Goal: Task Accomplishment & Management: Complete application form

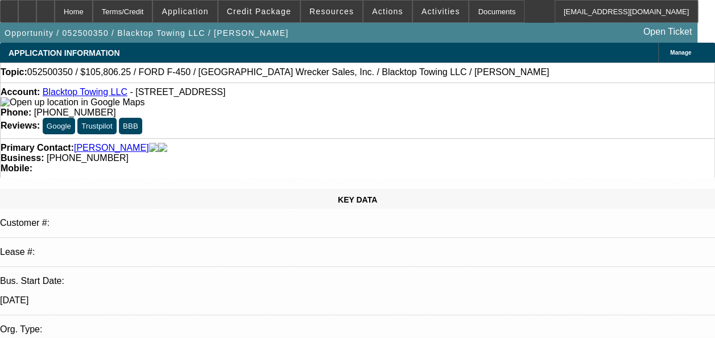
select select "0"
select select "2"
select select "0"
select select "0.1"
select select "2"
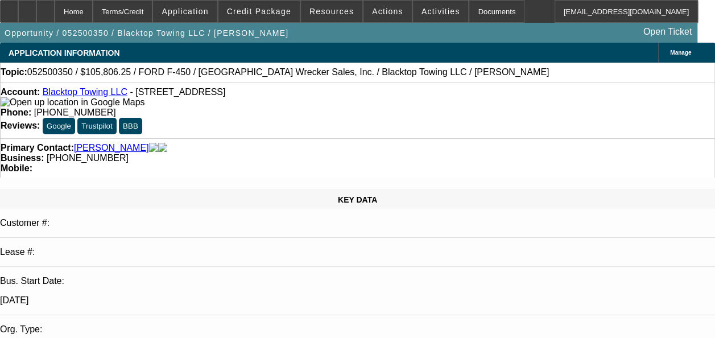
select select "0"
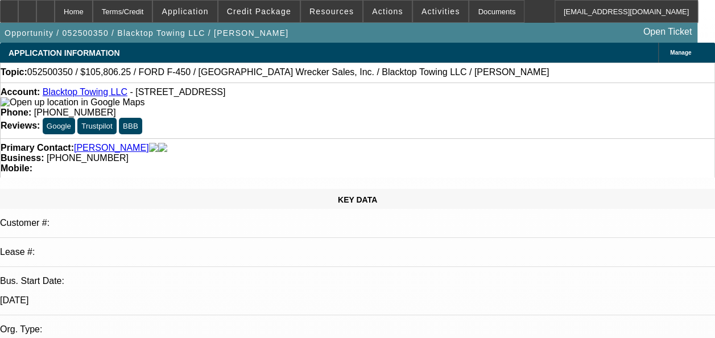
select select "0"
select select "1"
select select "2"
select select "6"
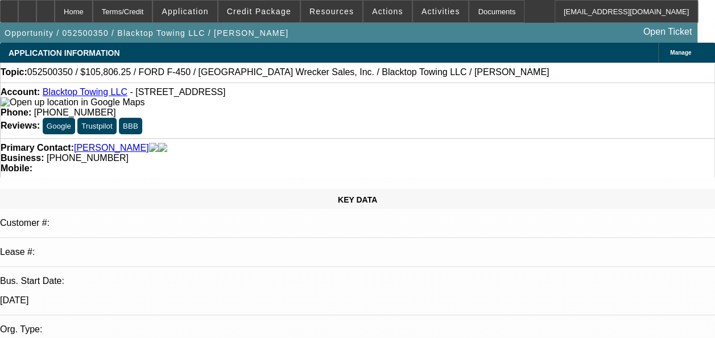
select select "1"
select select "2"
select select "6"
select select "1"
select select "2"
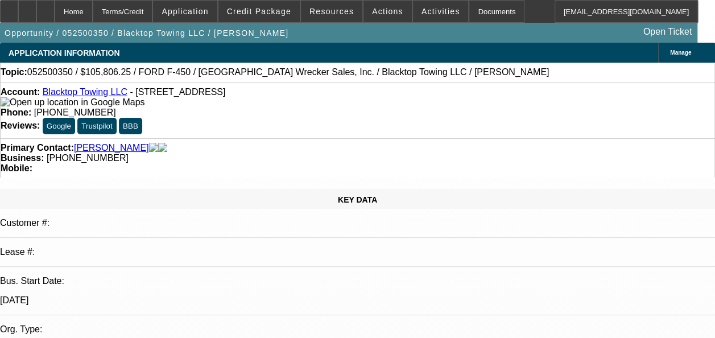
select select "6"
select select "1"
select select "2"
select select "6"
click at [98, 93] on link "Blacktop Towing LLC" at bounding box center [85, 92] width 85 height 10
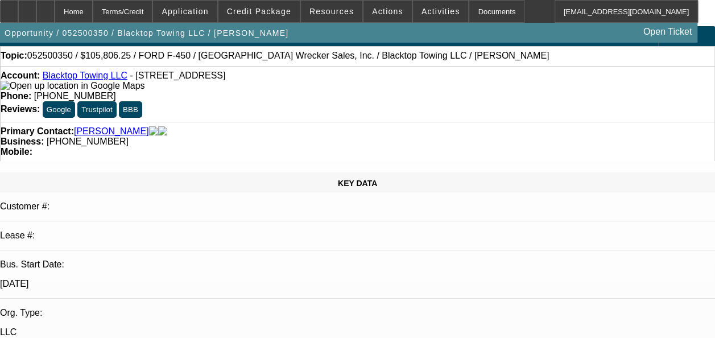
scroll to position [17, 0]
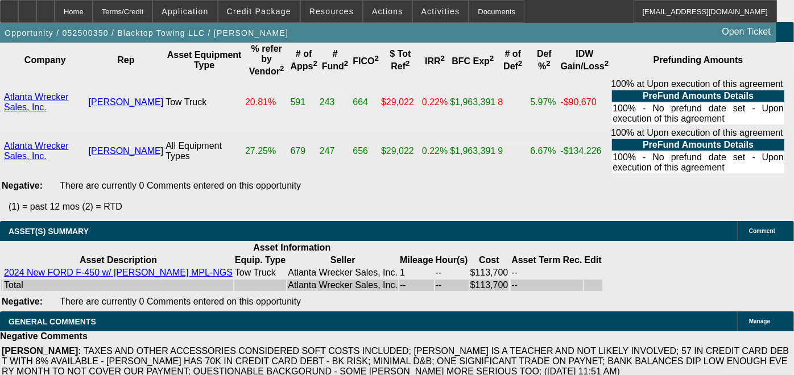
scroll to position [0, 171]
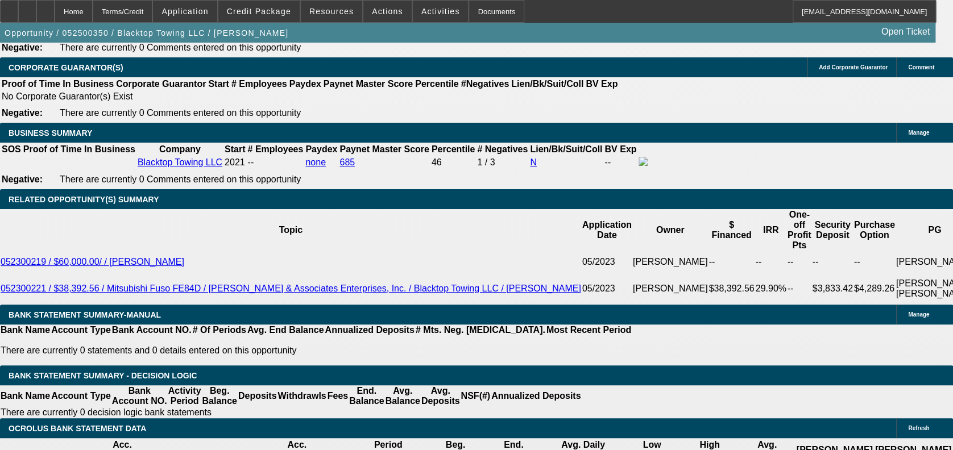
scroll to position [1760, 0]
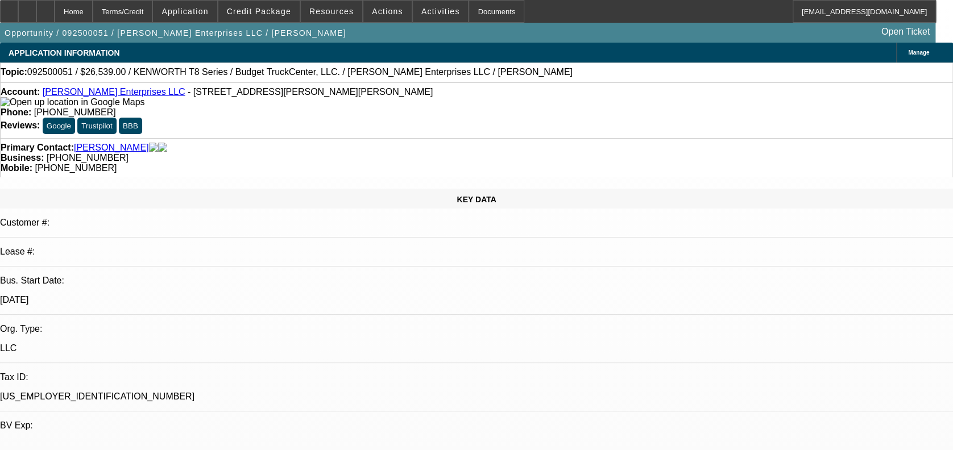
select select "0"
select select "3"
select select "0"
select select "6"
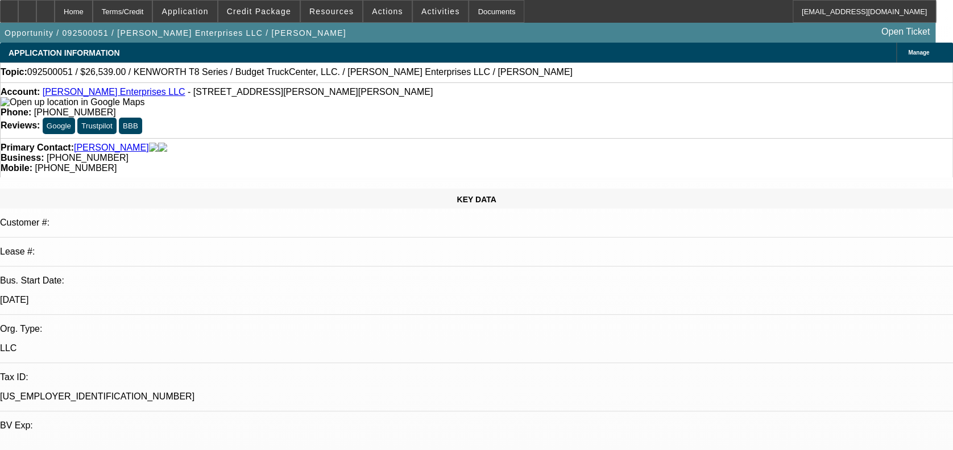
select select "0"
select select "6"
select select "0"
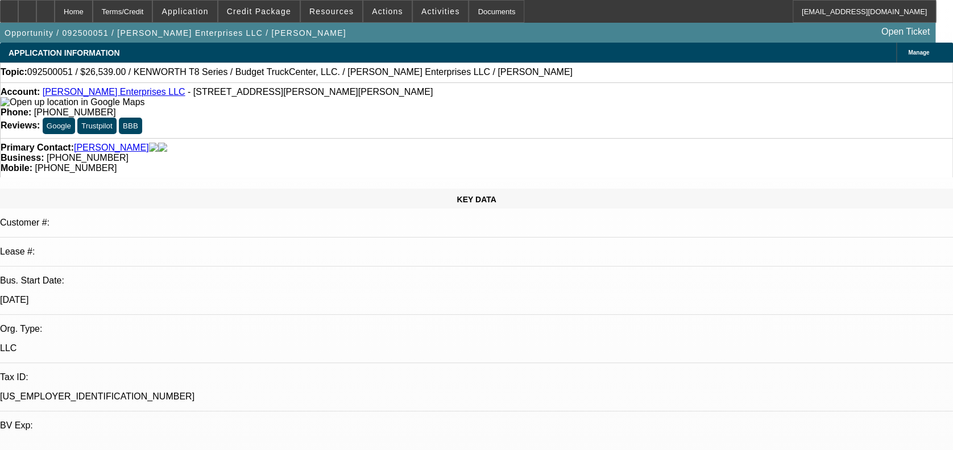
select select "0"
select select "6"
select select "0.1"
select select "2"
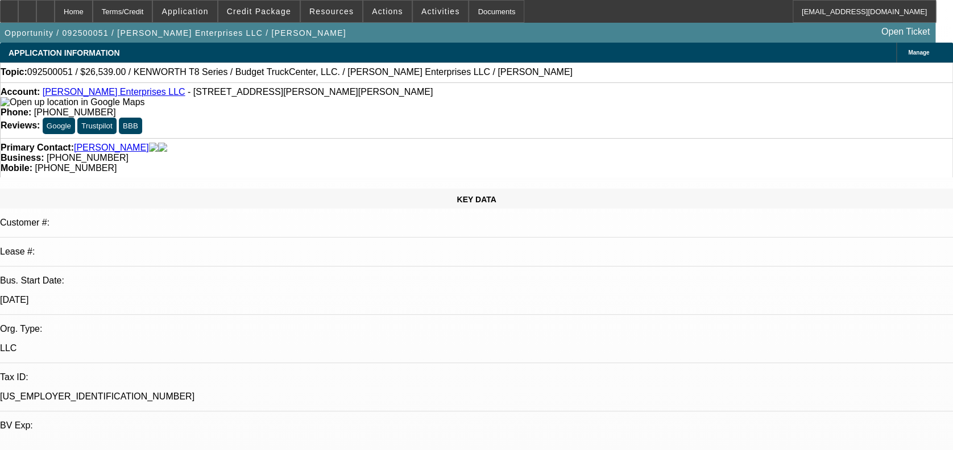
select select "2"
select select "0"
select select "6"
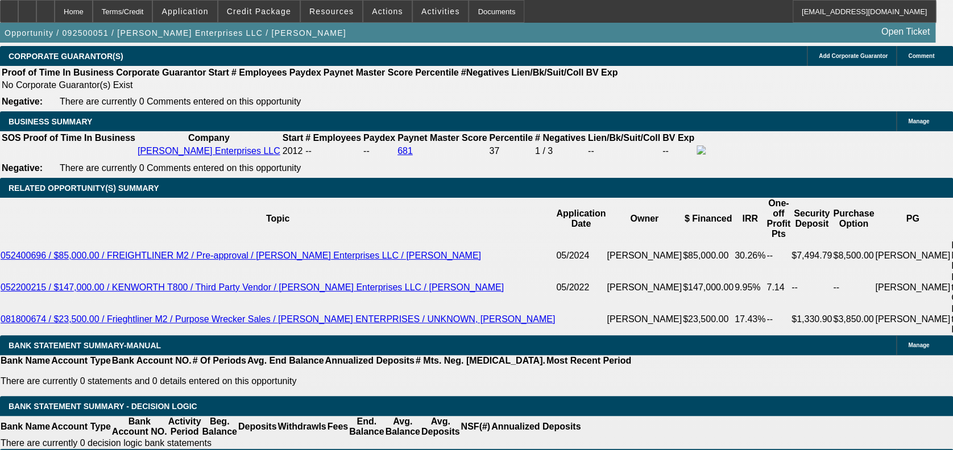
scroll to position [1738, 0]
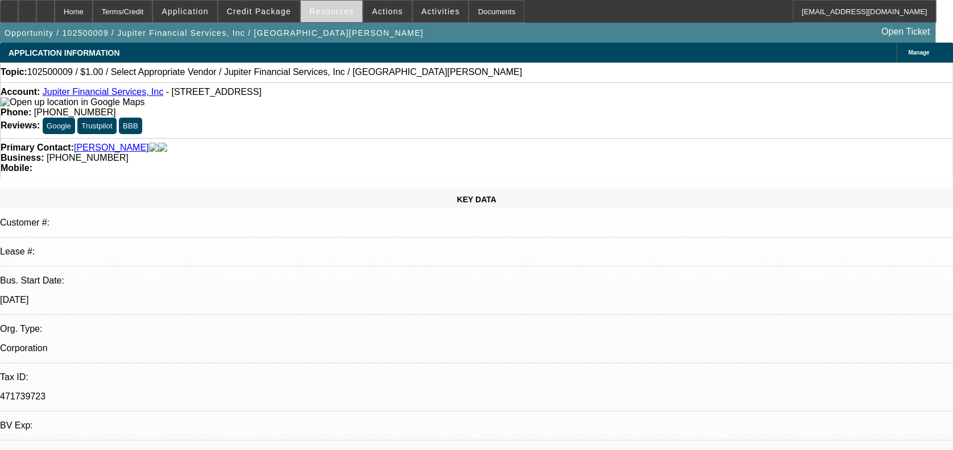
select select "0"
select select "2"
select select "0.1"
select select "4"
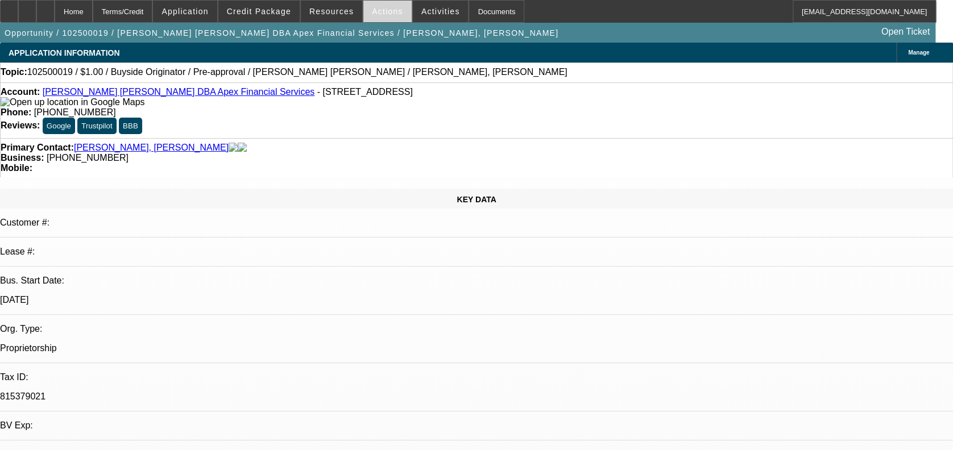
select select "0"
select select "2"
select select "0.1"
select select "4"
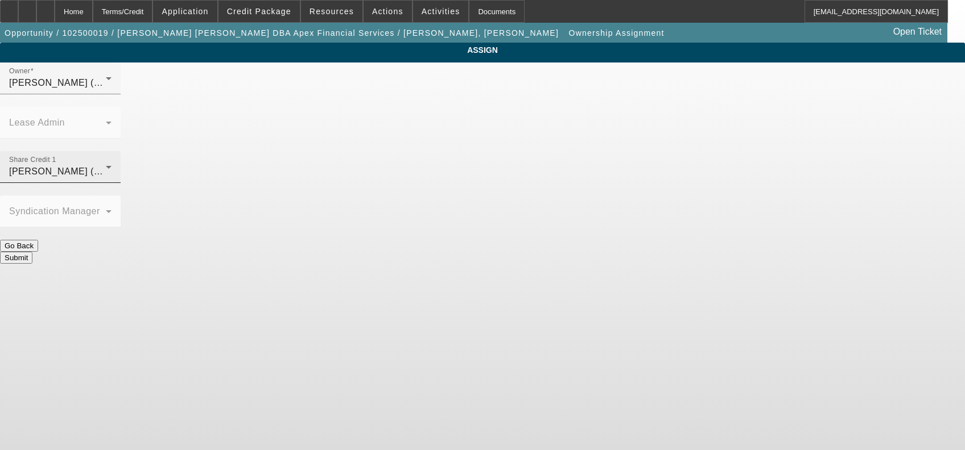
click at [111, 151] on div "Share Credit 1 Richards, Stephanie (Lvl 3)" at bounding box center [60, 167] width 102 height 32
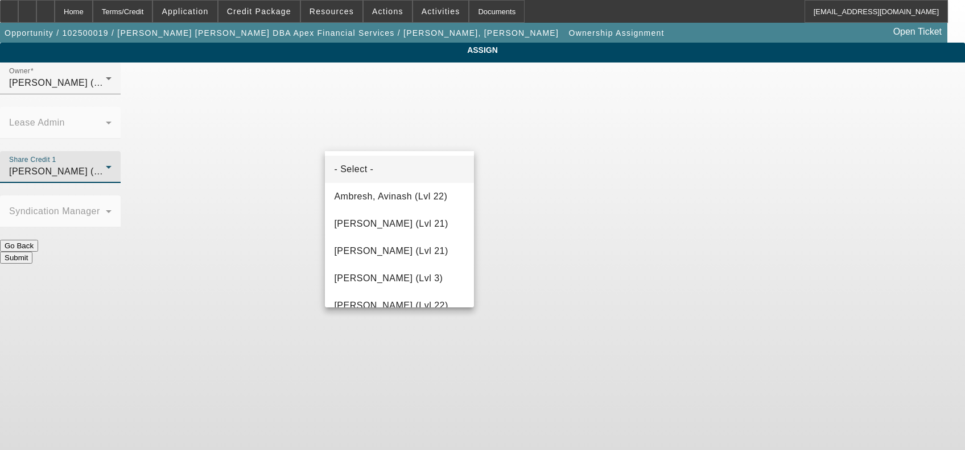
click at [420, 171] on mat-option "- Select -" at bounding box center [399, 169] width 149 height 27
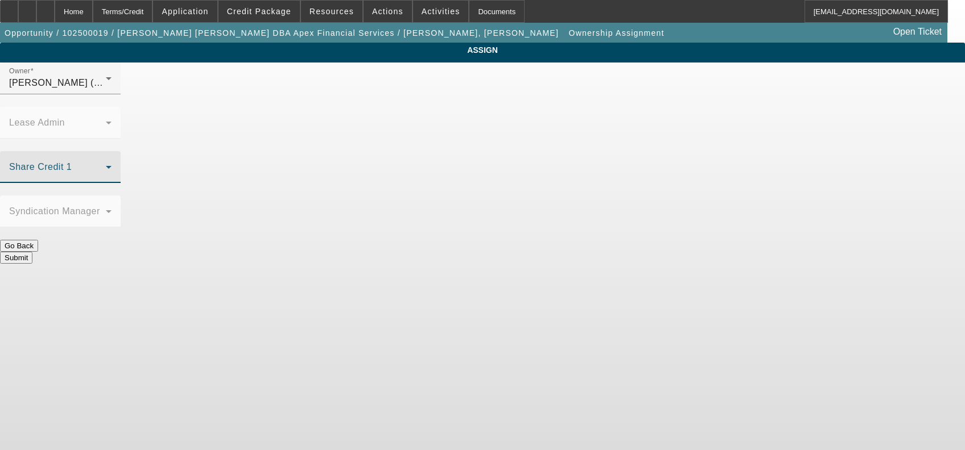
click at [32, 252] on button "Submit" at bounding box center [16, 258] width 32 height 12
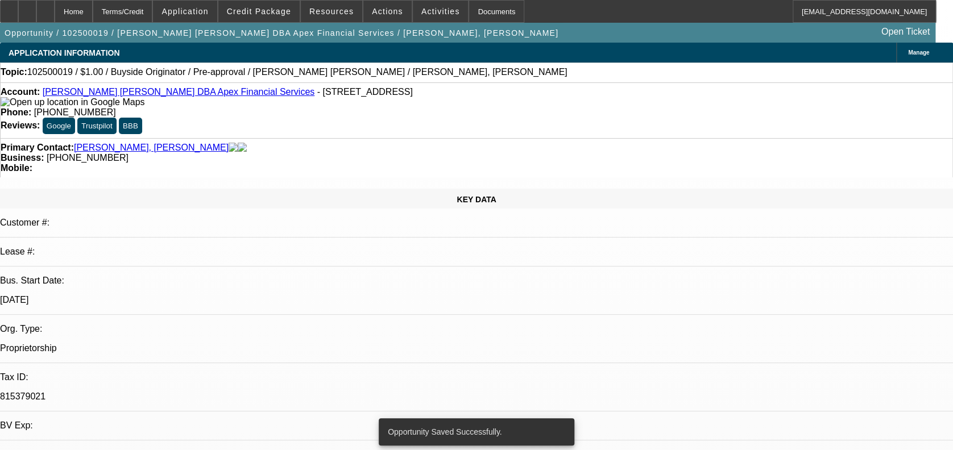
select select "0"
select select "2"
select select "0.1"
select select "4"
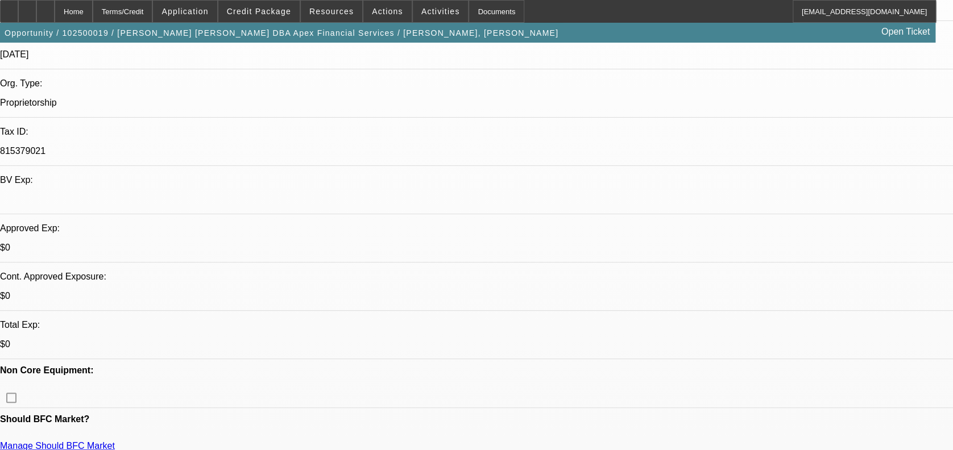
scroll to position [249, 0]
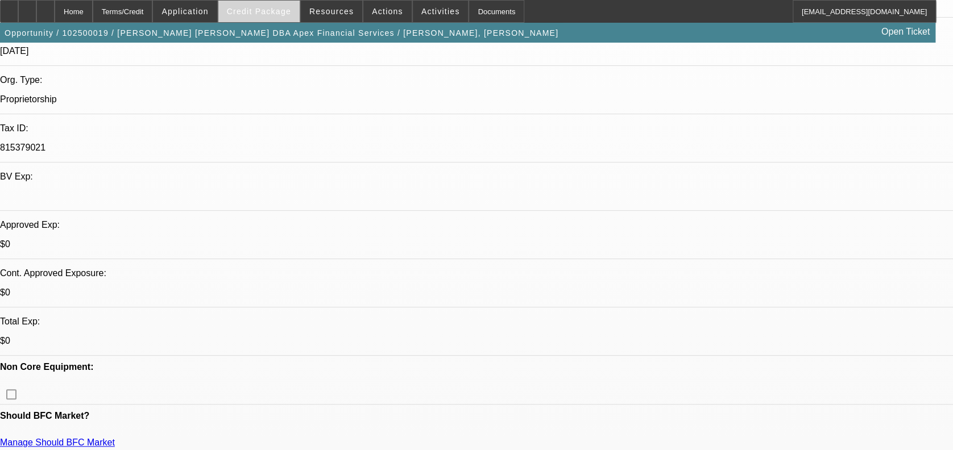
click at [282, 13] on span "Credit Package" at bounding box center [259, 11] width 64 height 9
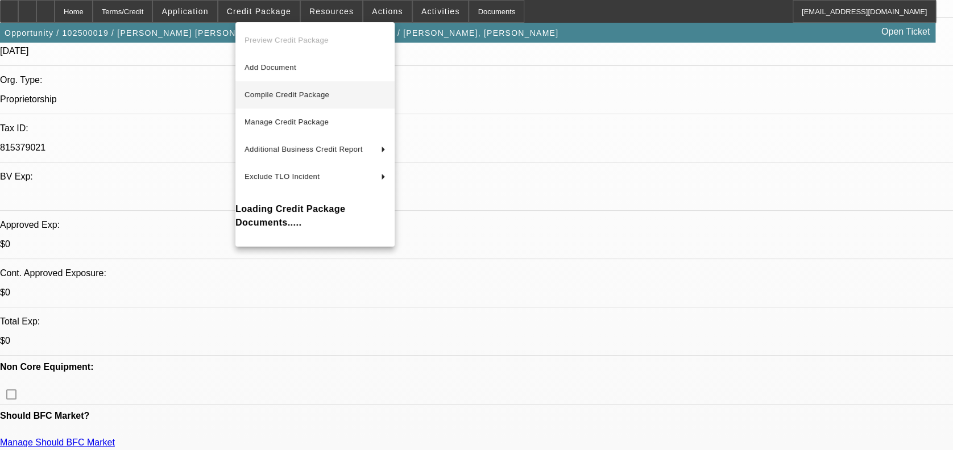
click at [291, 93] on span "Compile Credit Package" at bounding box center [287, 94] width 85 height 9
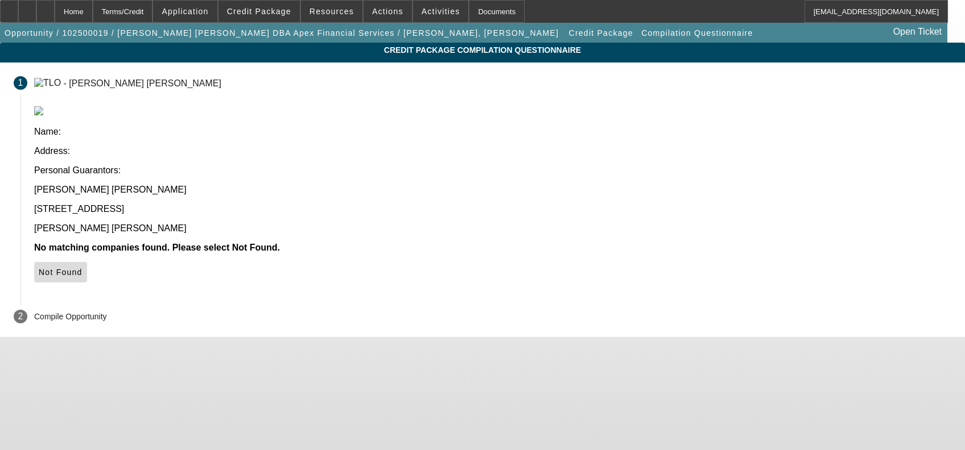
click at [82, 268] on span "Not Found" at bounding box center [61, 272] width 44 height 9
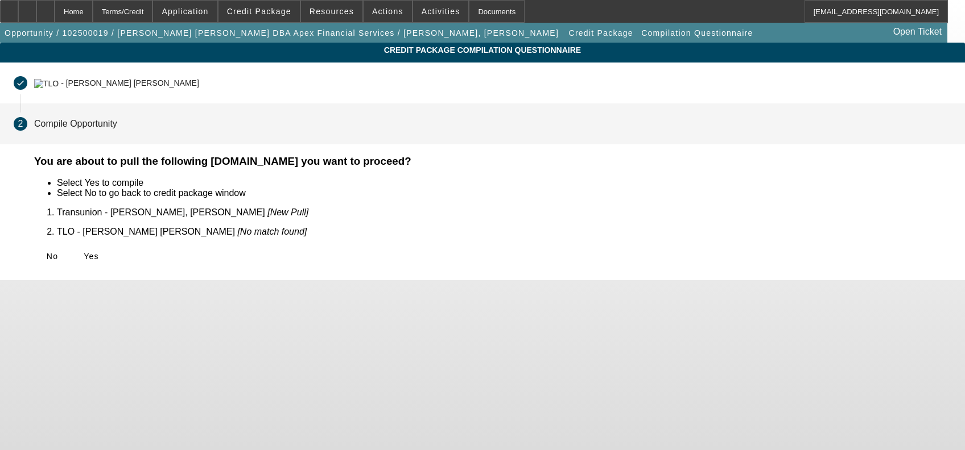
click at [99, 252] on span "Yes" at bounding box center [91, 256] width 15 height 9
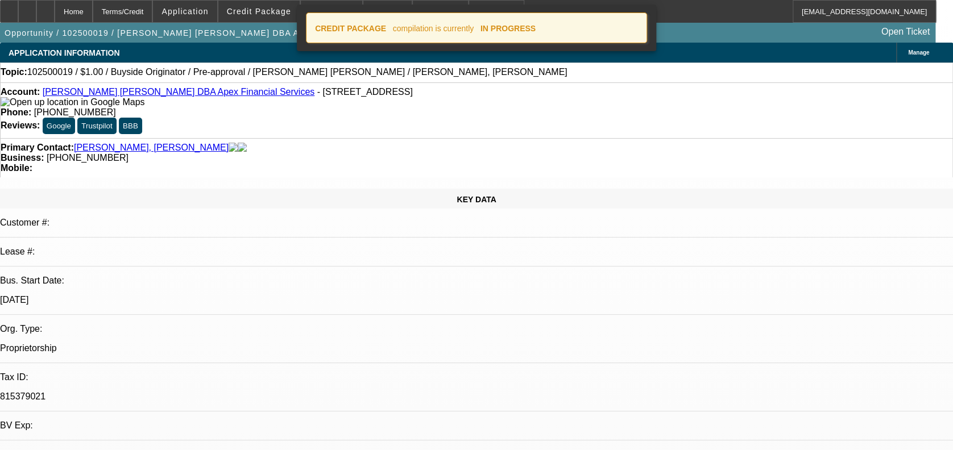
select select "0"
select select "2"
select select "0.1"
select select "4"
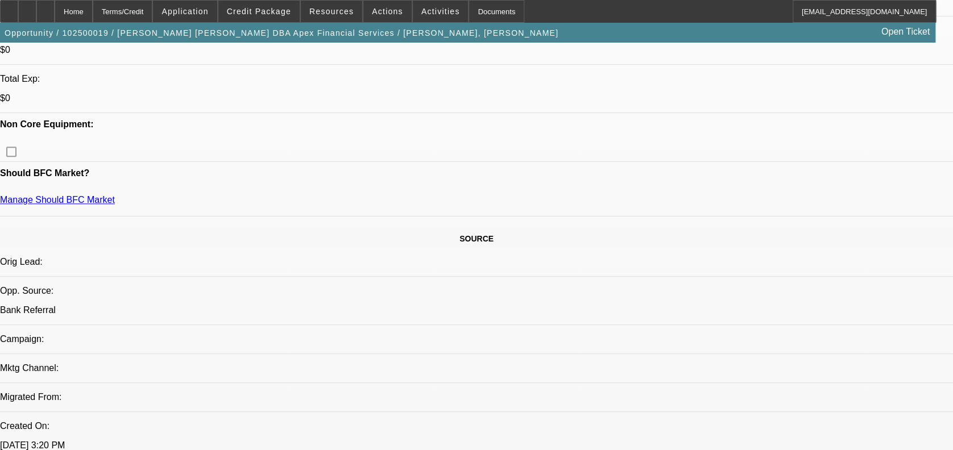
scroll to position [505, 0]
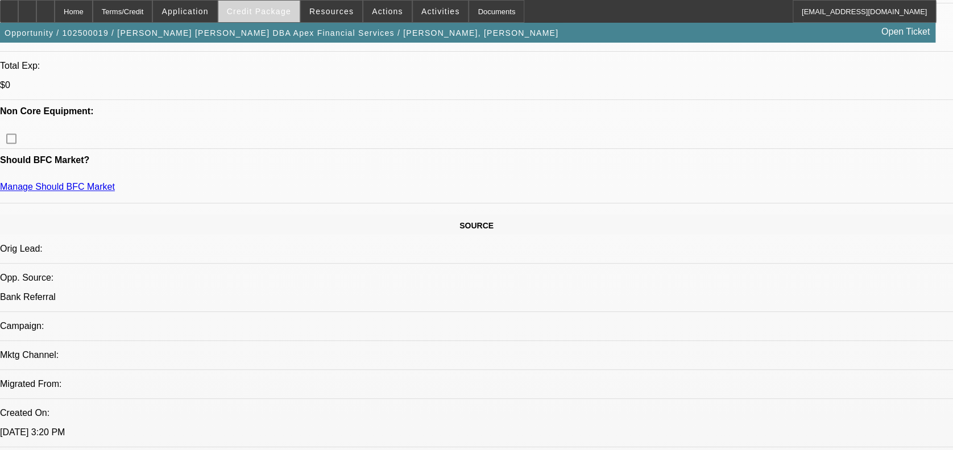
click at [283, 9] on span "Credit Package" at bounding box center [259, 11] width 64 height 9
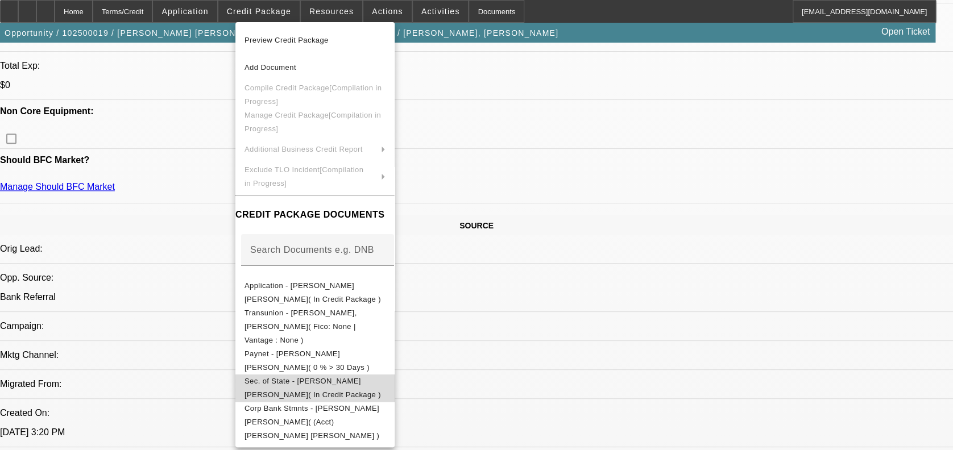
click at [311, 375] on button "Sec. of State - Jeffrey M. Bob( In Credit Package )" at bounding box center [314, 388] width 159 height 27
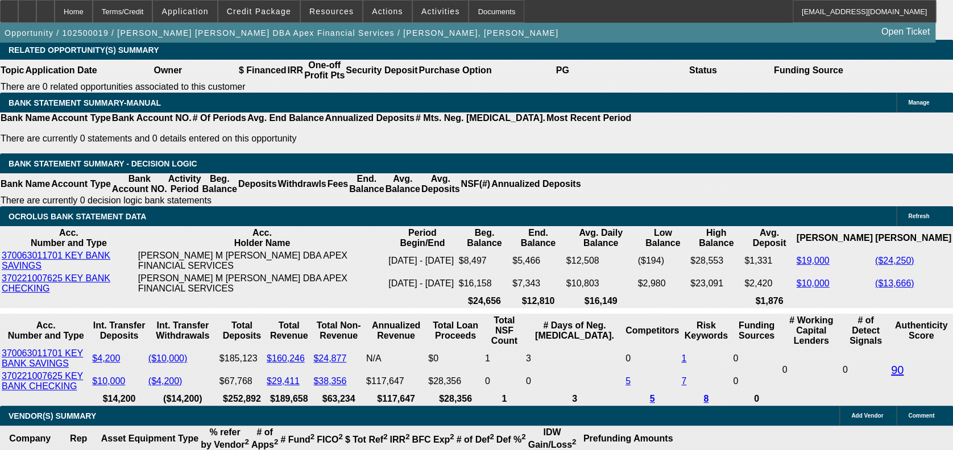
scroll to position [1847, 0]
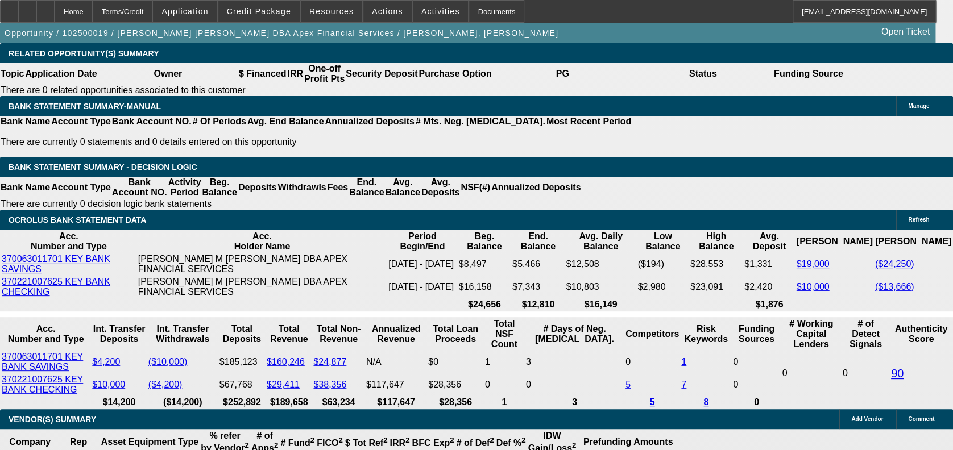
type input "$0.00"
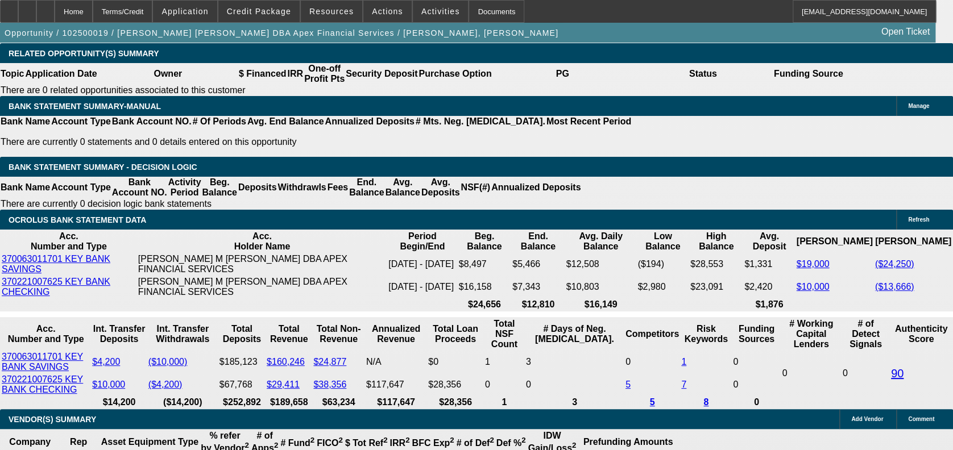
type input "12"
type input "1"
type input "$0.16"
type input "$0.08"
type input "10"
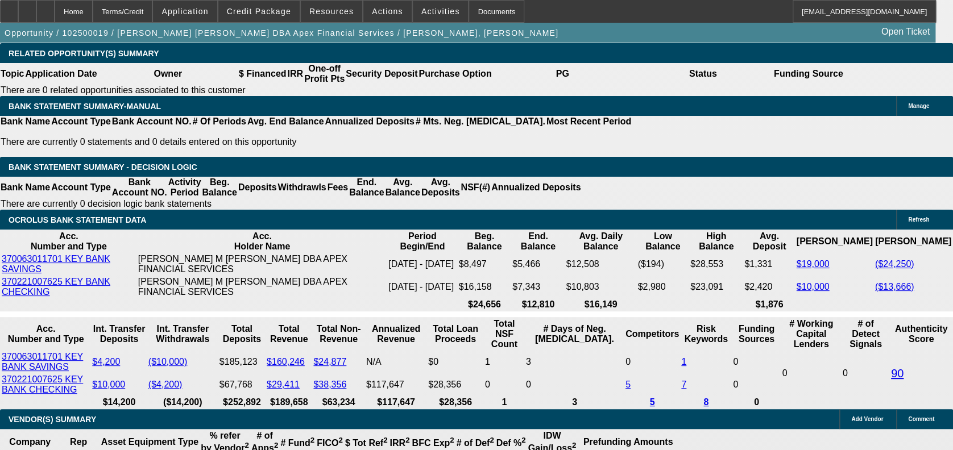
type input "$0.18"
type input "$0.09"
type input "1"
type input "$0.16"
type input "$0.08"
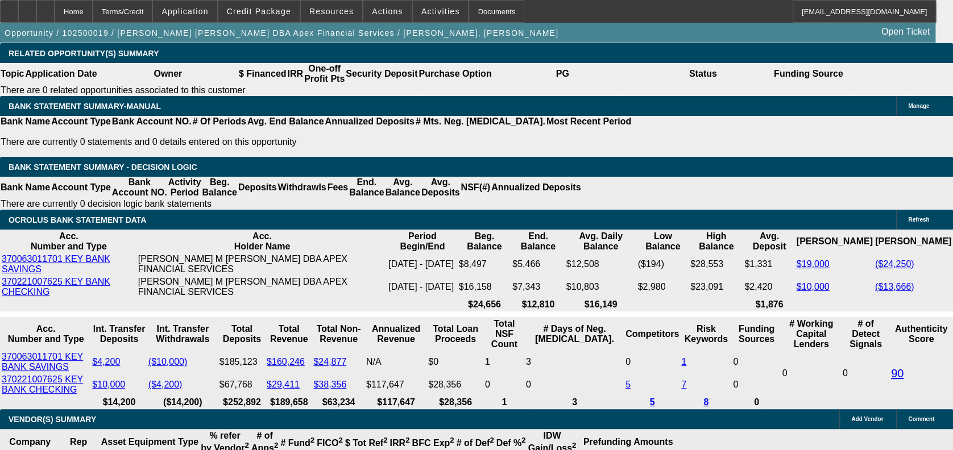
type input "1"
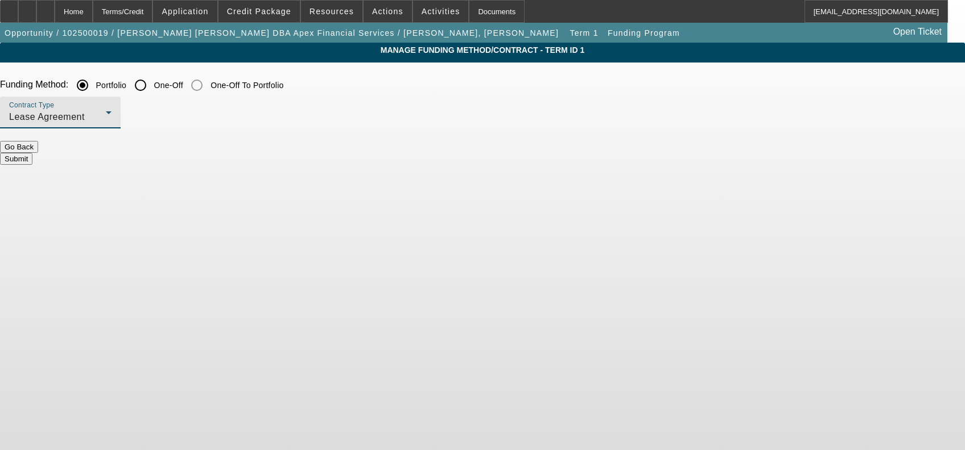
click at [106, 117] on div "Lease Agreement" at bounding box center [57, 117] width 97 height 14
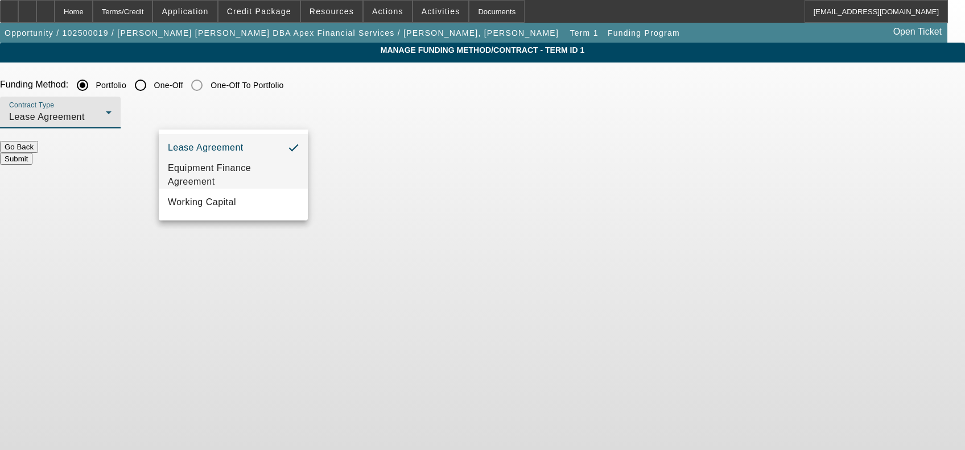
click at [259, 170] on span "Equipment Finance Agreement" at bounding box center [233, 175] width 131 height 27
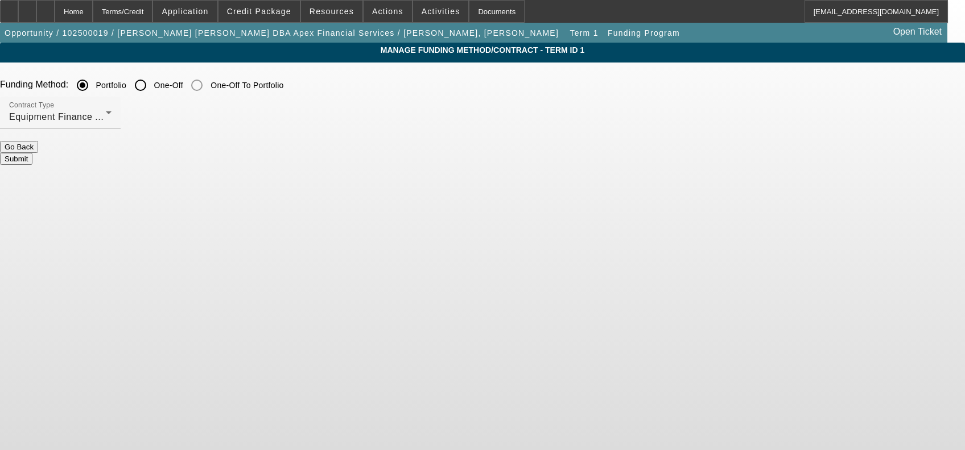
click at [32, 153] on button "Submit" at bounding box center [16, 159] width 32 height 12
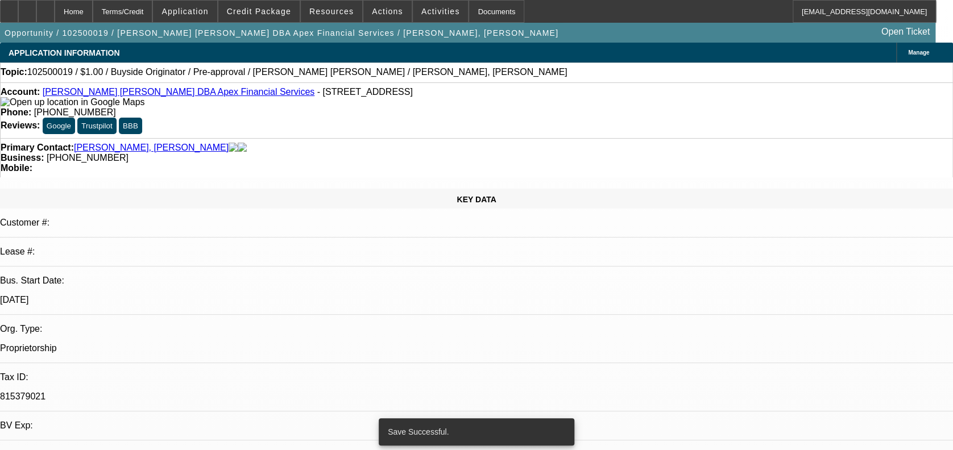
select select "0"
select select "2"
select select "0"
select select "6"
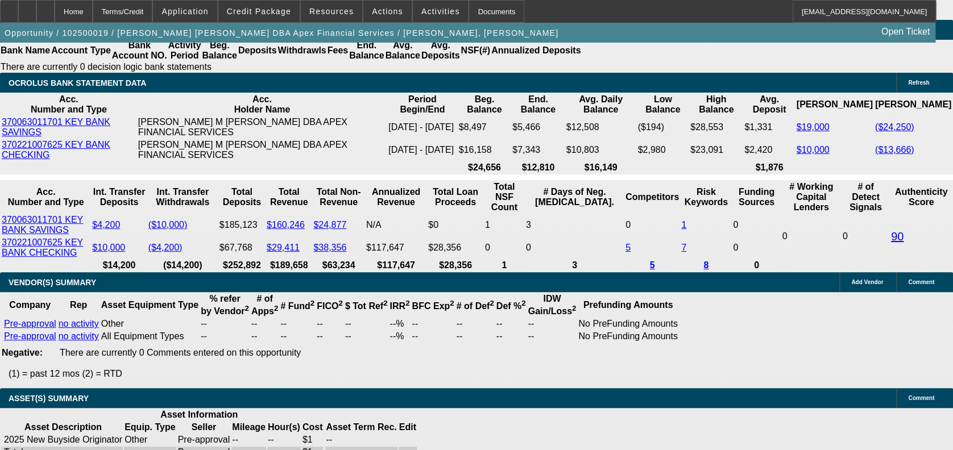
scroll to position [2003, 0]
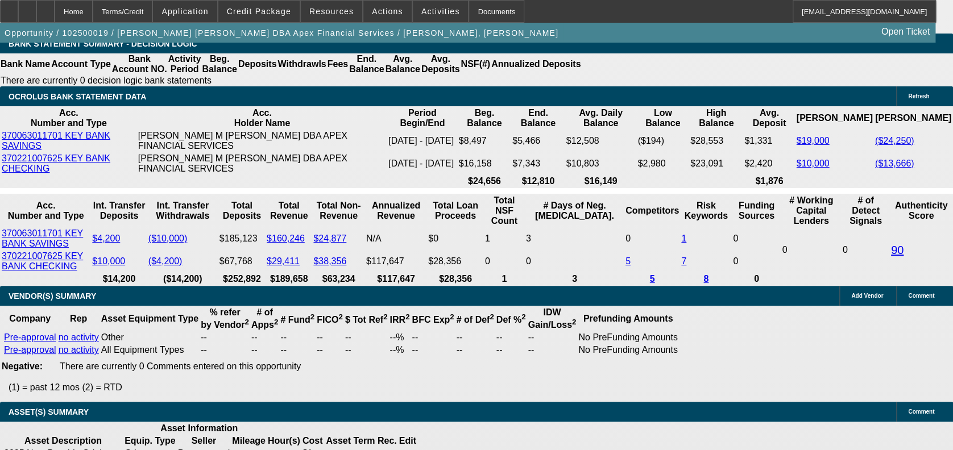
type input "UNKNOWN"
type input "10"
type input "$0.18"
type input "$0.09"
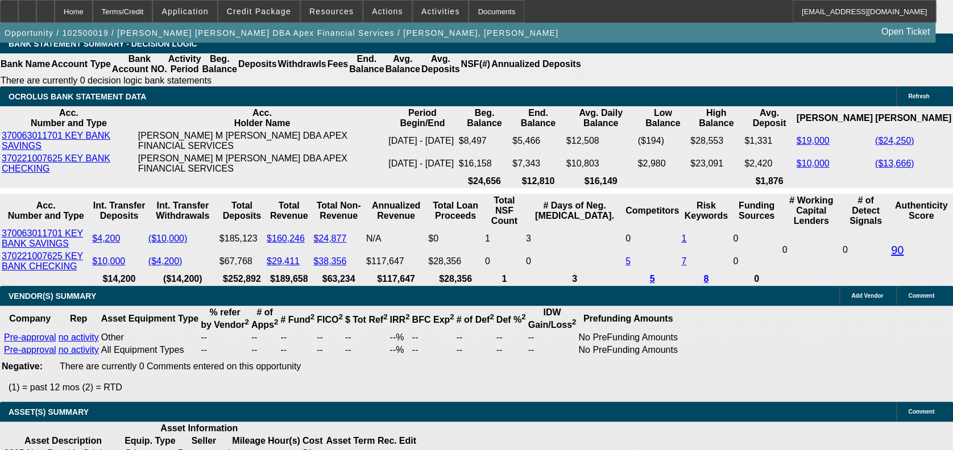
type input "10"
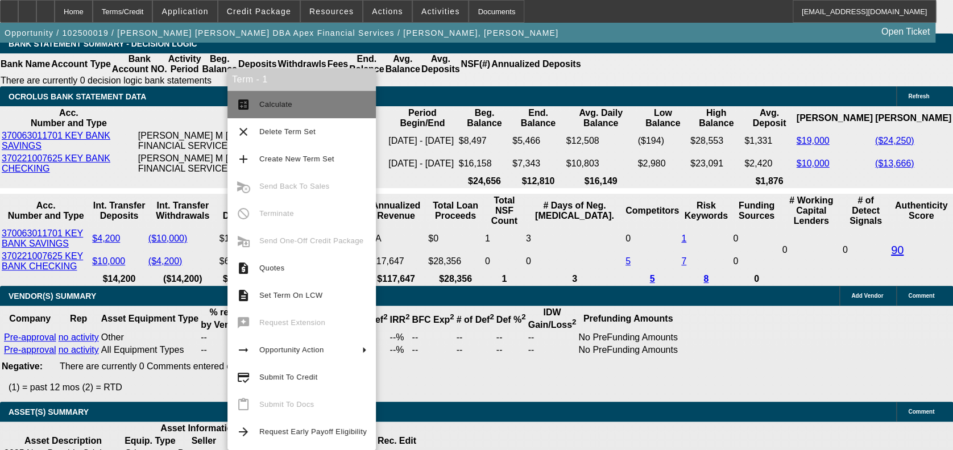
click at [252, 105] on button "calculate Calculate" at bounding box center [301, 104] width 148 height 27
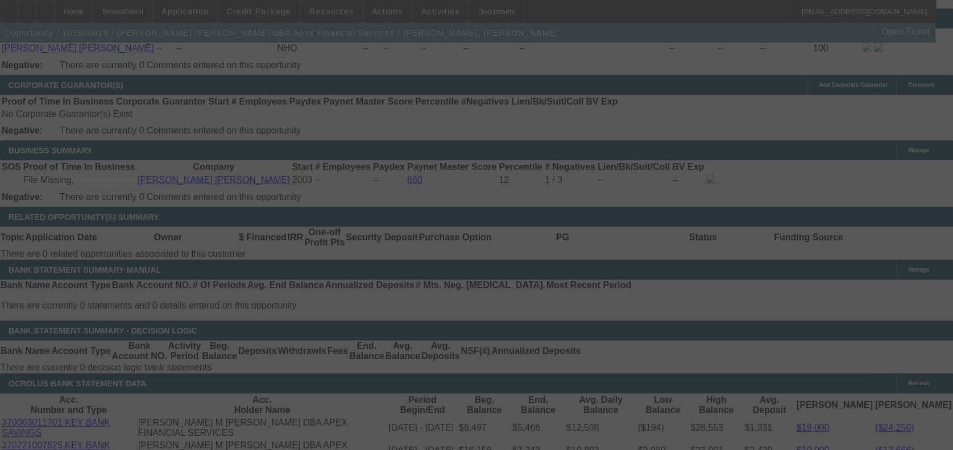
scroll to position [1688, 0]
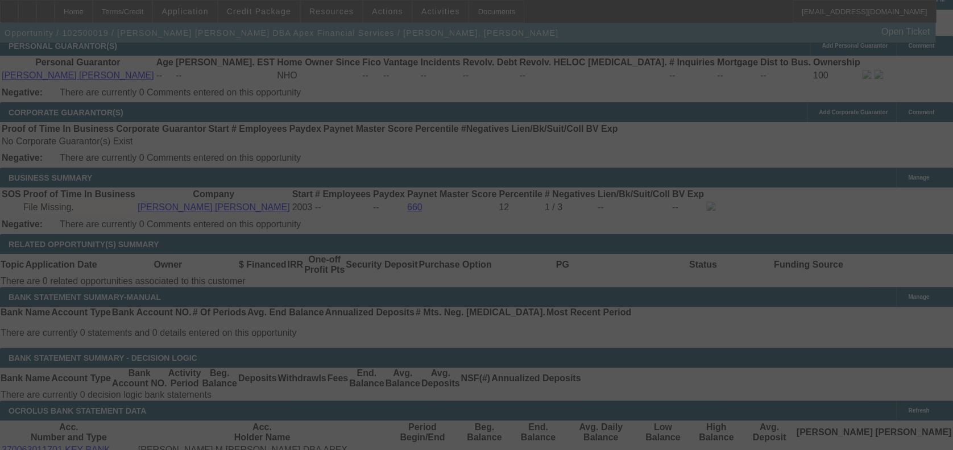
select select "0"
select select "2"
select select "0"
select select "6"
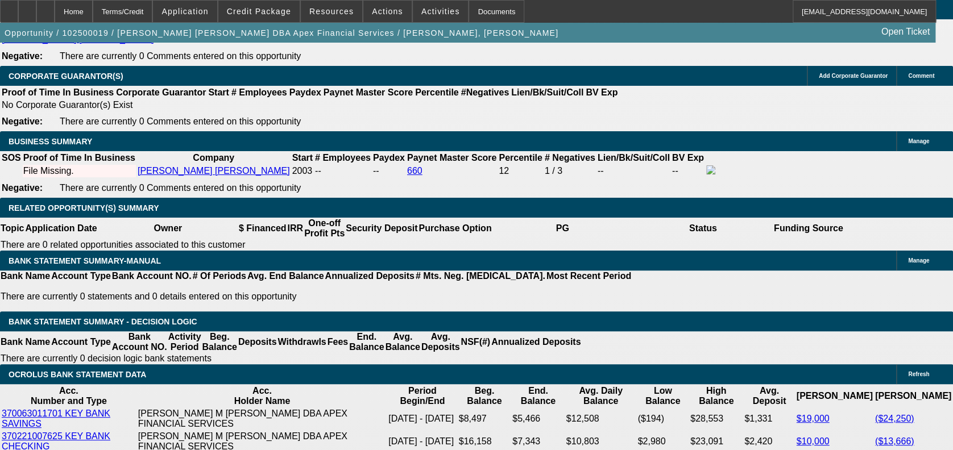
scroll to position [1805, 0]
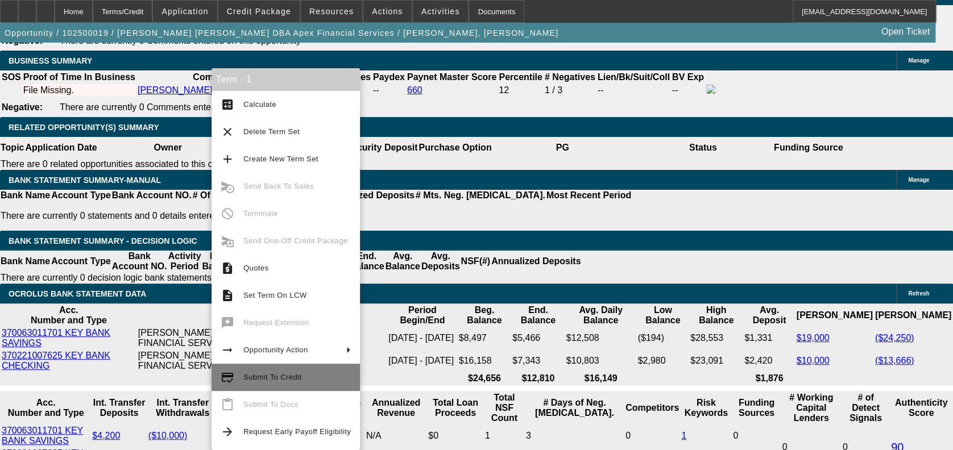
click at [280, 374] on span "Submit To Credit" at bounding box center [272, 377] width 58 height 9
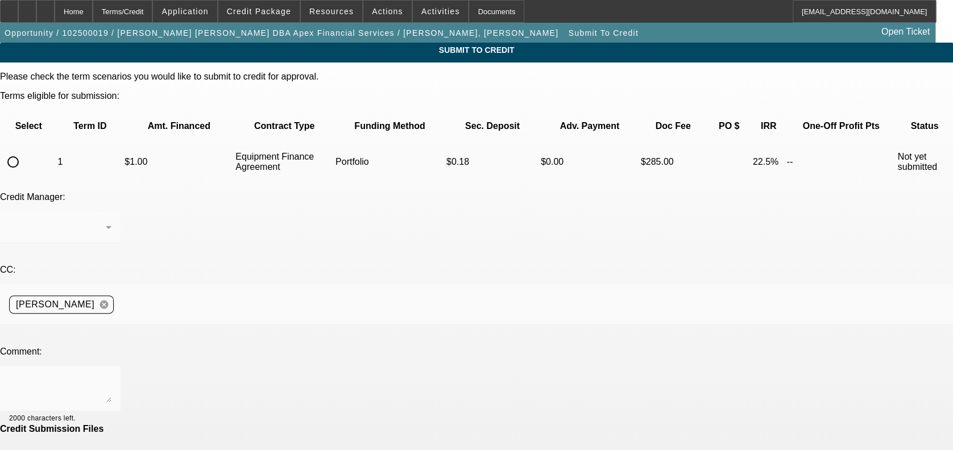
click at [24, 151] on input "radio" at bounding box center [13, 162] width 23 height 23
radio input "true"
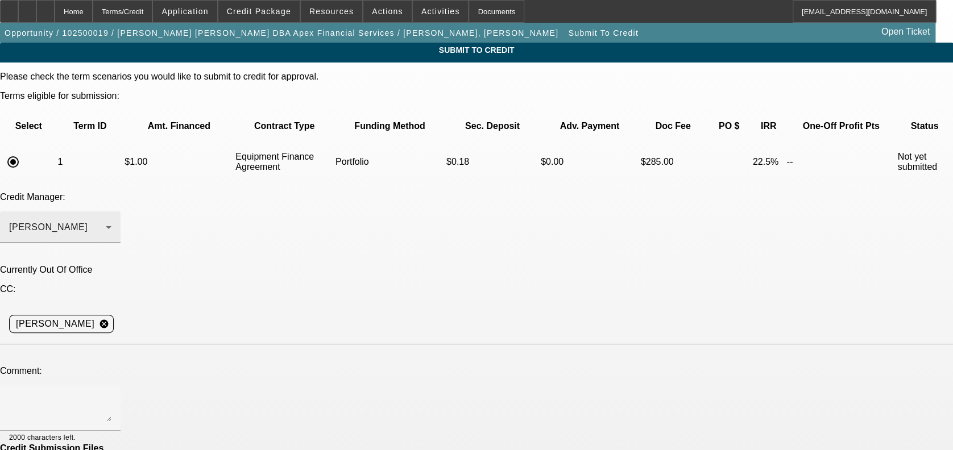
click at [106, 221] on div "[PERSON_NAME]" at bounding box center [57, 228] width 97 height 14
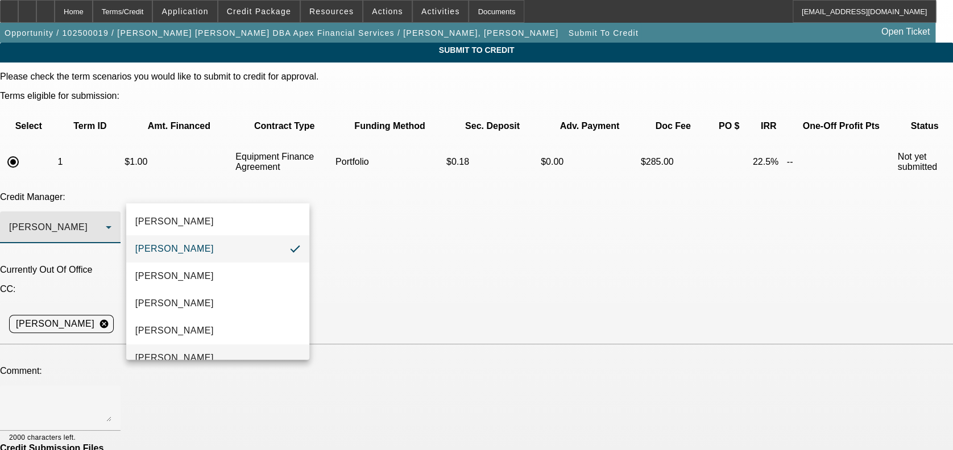
scroll to position [12, 0]
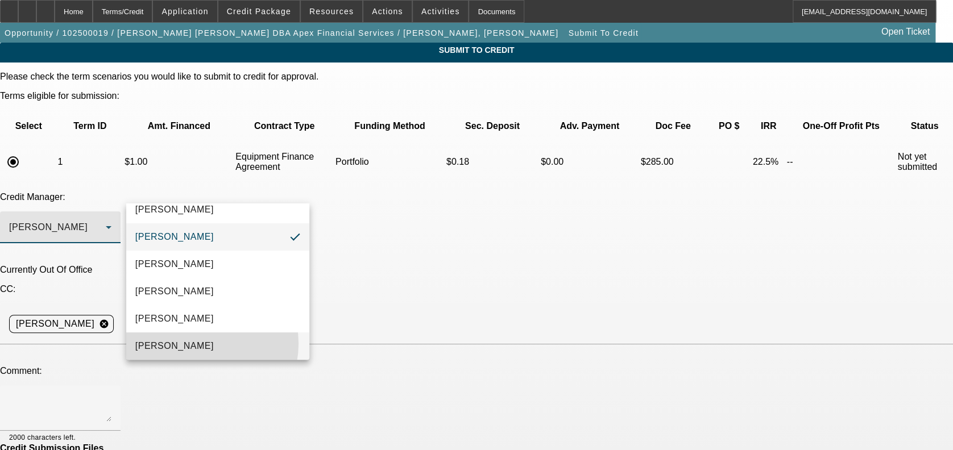
click at [200, 344] on mat-option "Oliva, Samuel" at bounding box center [217, 346] width 183 height 27
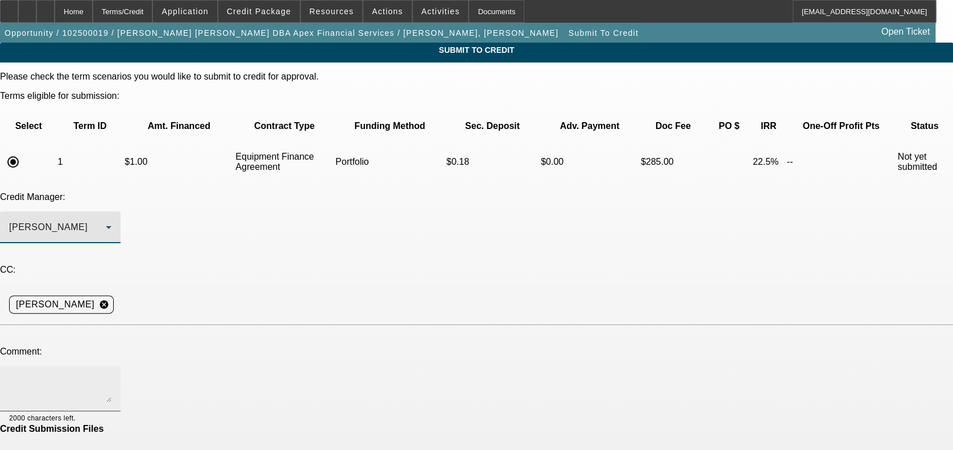
click at [111, 366] on div at bounding box center [60, 388] width 102 height 45
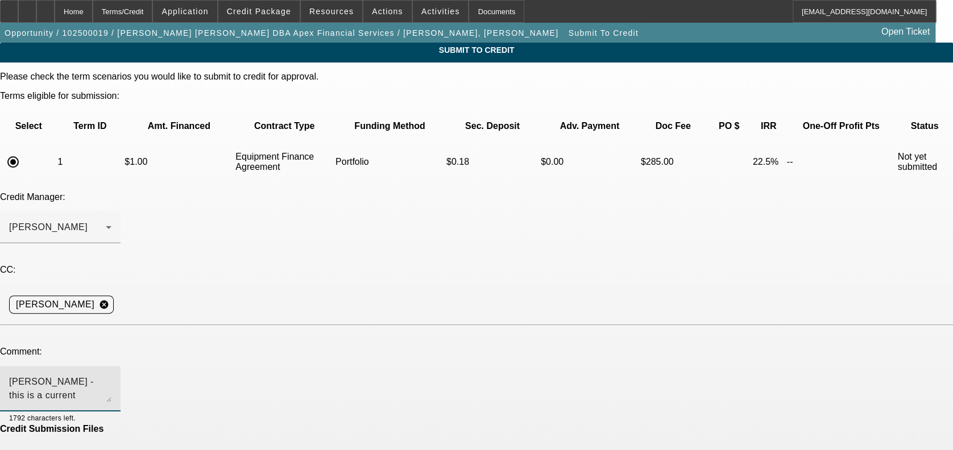
click at [111, 375] on textarea "Sam - this is a current Buyside Source. I will be submitting two more hopefully…" at bounding box center [60, 388] width 102 height 27
paste textarea "https://beaconcreditbuilder.beaconfunding.com/opportunity/68a9b570-5a86-ef11-ac…"
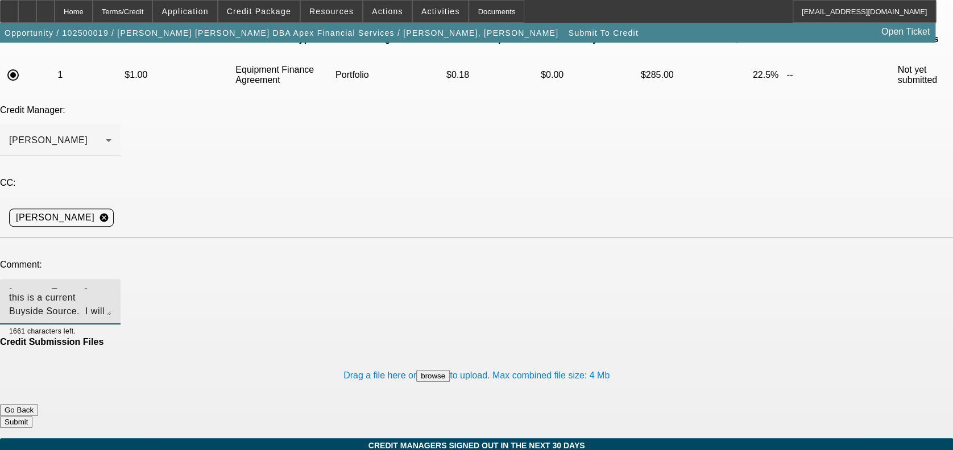
scroll to position [89, 0]
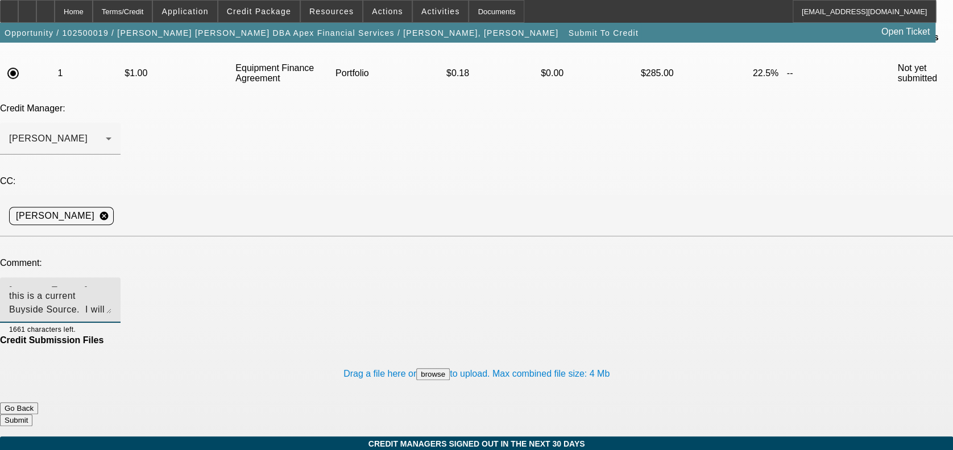
type textarea "Sam - this is a current Buyside Source. I will be submitting two more hopefully…"
click at [32, 415] on button "Submit" at bounding box center [16, 421] width 32 height 12
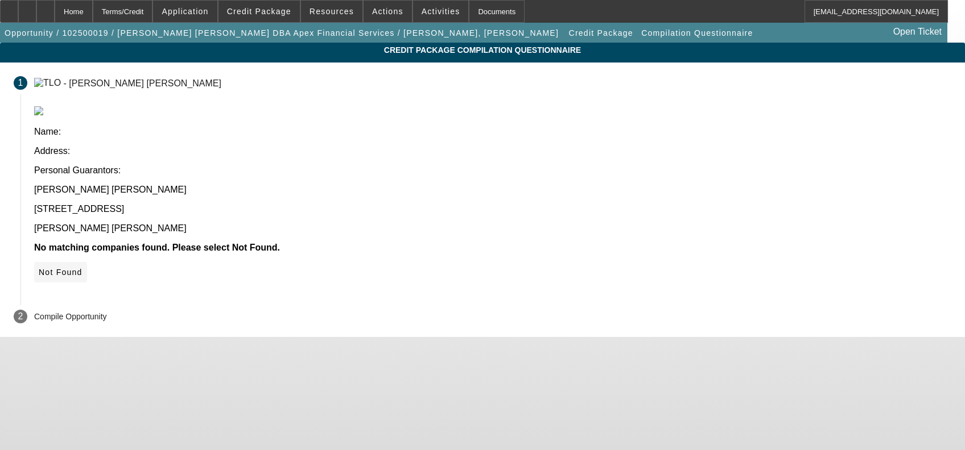
click at [87, 259] on span at bounding box center [60, 272] width 53 height 27
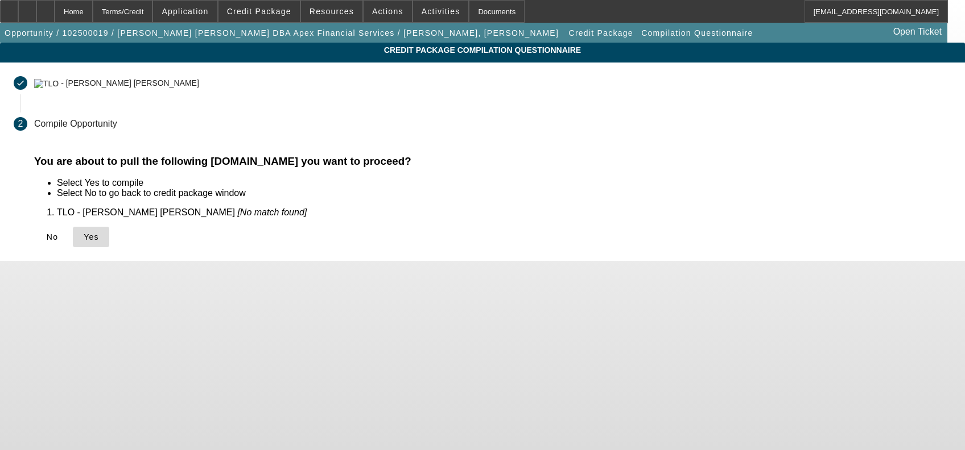
click at [99, 241] on span "Yes" at bounding box center [91, 237] width 15 height 9
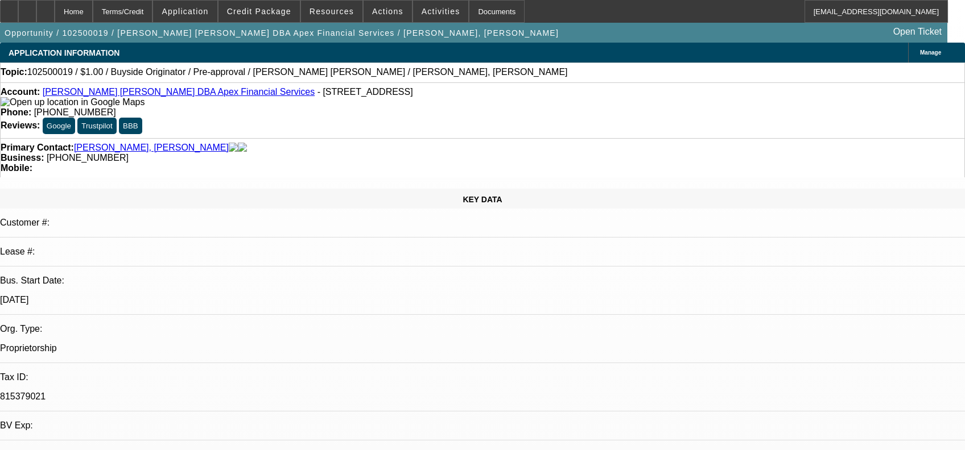
select select "0"
select select "2"
select select "0"
select select "6"
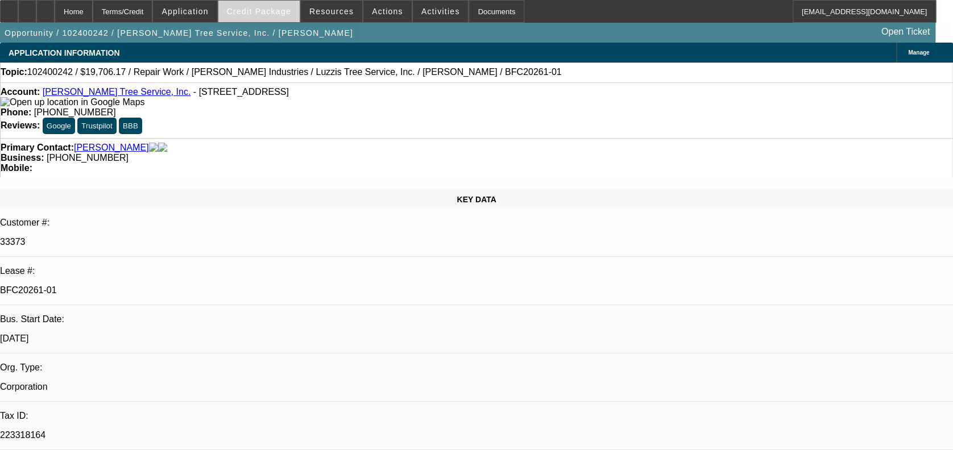
select select "0"
select select "2"
select select "0"
select select "2"
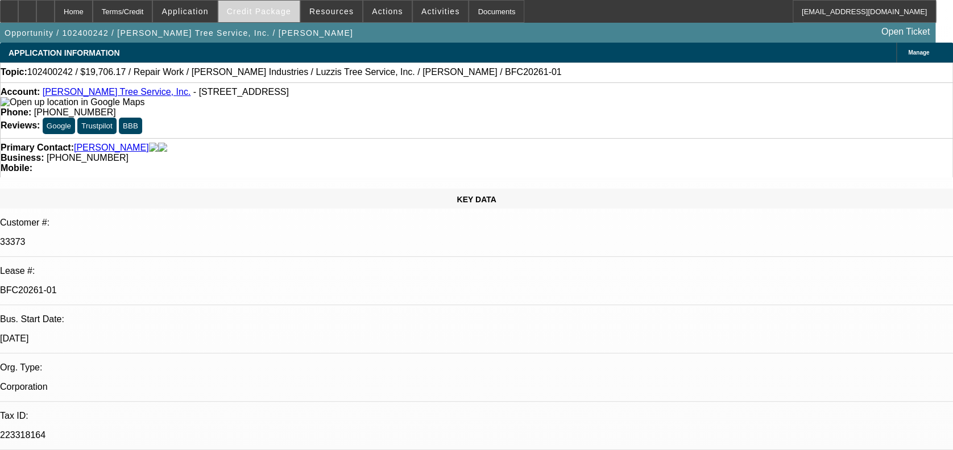
select select "0"
select select "2"
select select "0"
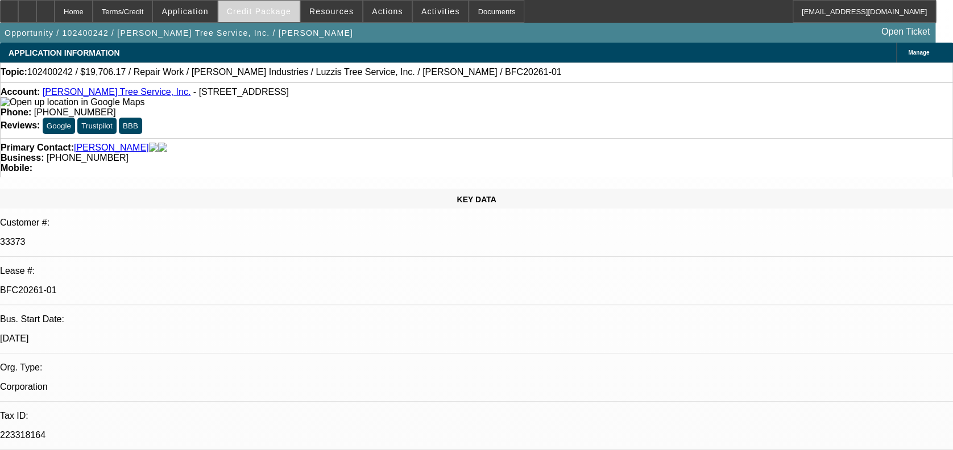
select select "2"
select select "0"
select select "1"
select select "2"
select select "6"
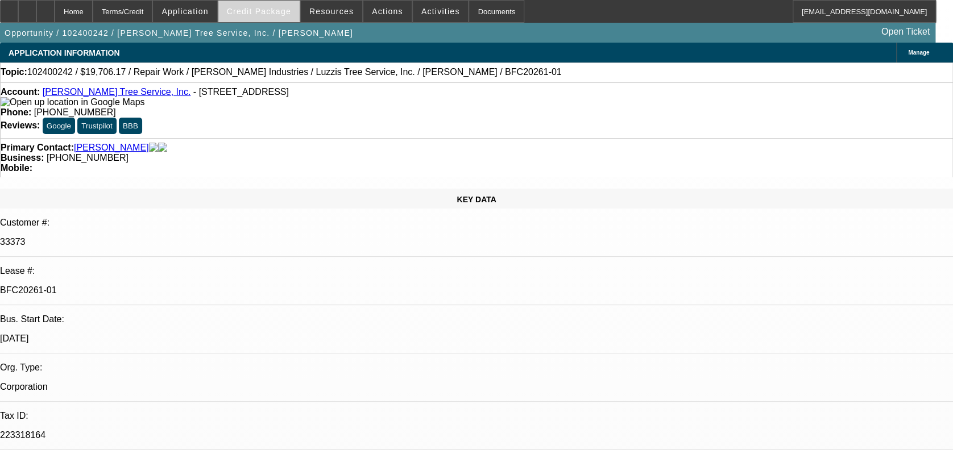
select select "1"
select select "2"
select select "6"
select select "1"
select select "2"
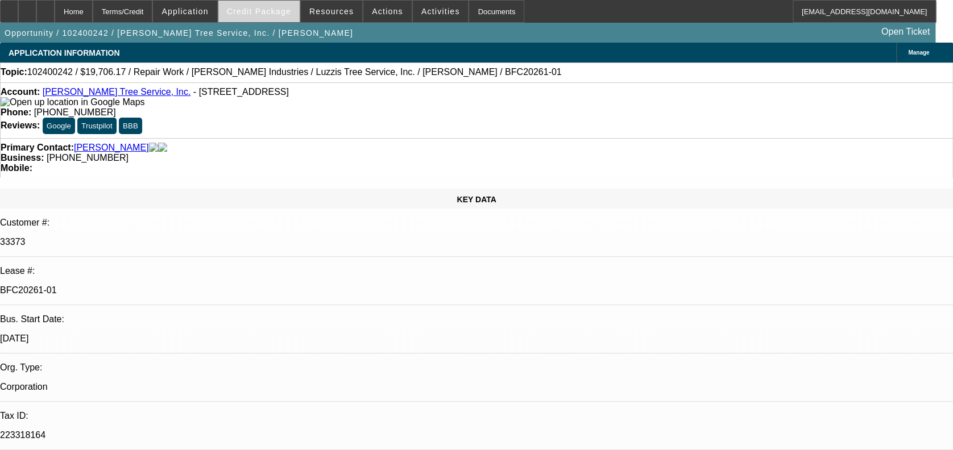
select select "6"
select select "1"
select select "2"
select select "6"
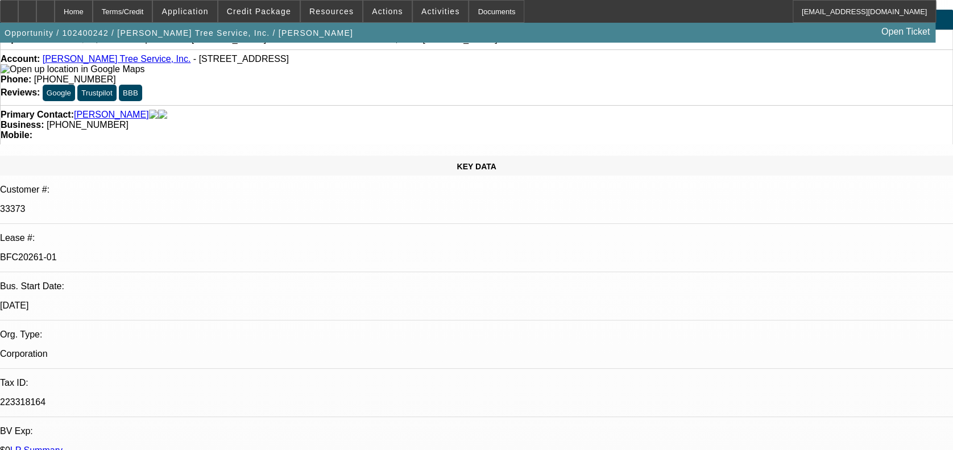
scroll to position [48, 0]
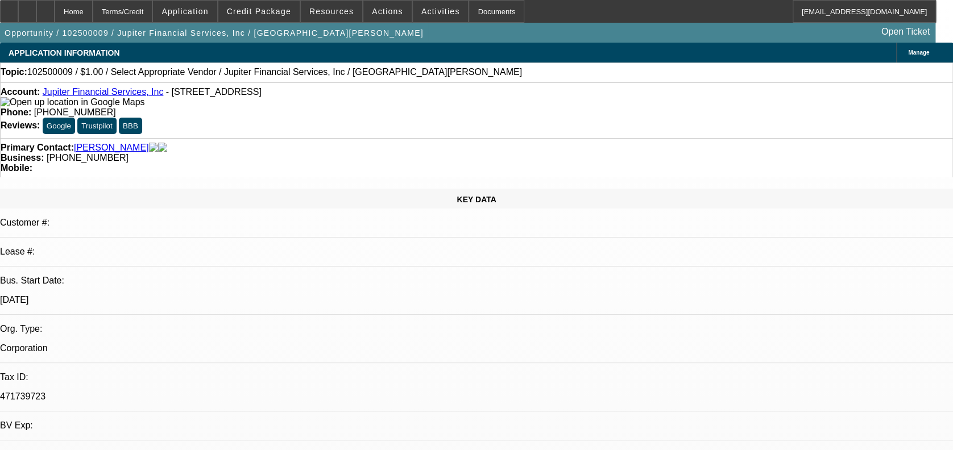
select select "0"
select select "2"
select select "0.1"
select select "1"
select select "2"
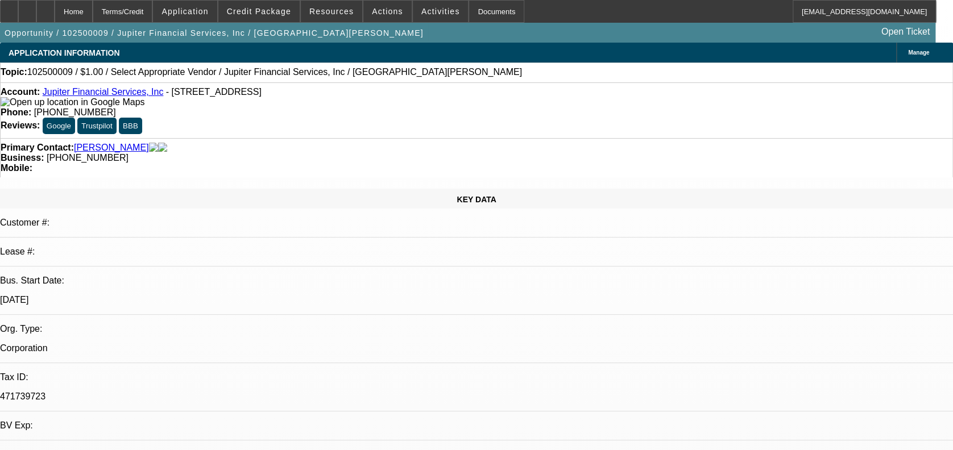
select select "4"
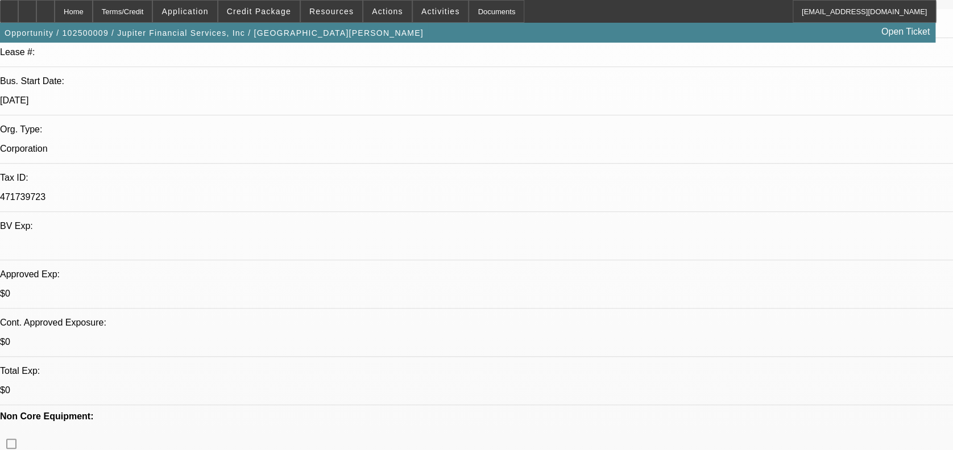
scroll to position [205, 0]
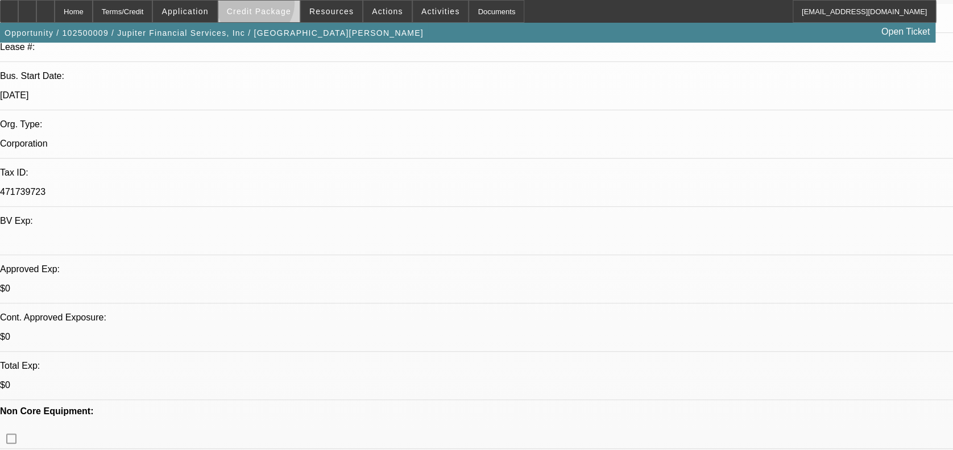
click at [272, 6] on span at bounding box center [258, 11] width 81 height 27
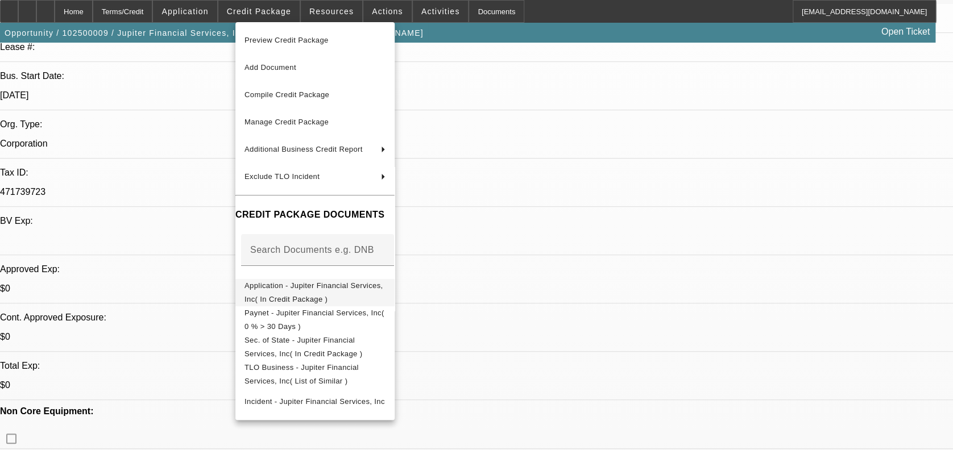
click at [318, 285] on span "Application - Jupiter Financial Services, Inc( In Credit Package )" at bounding box center [314, 293] width 139 height 22
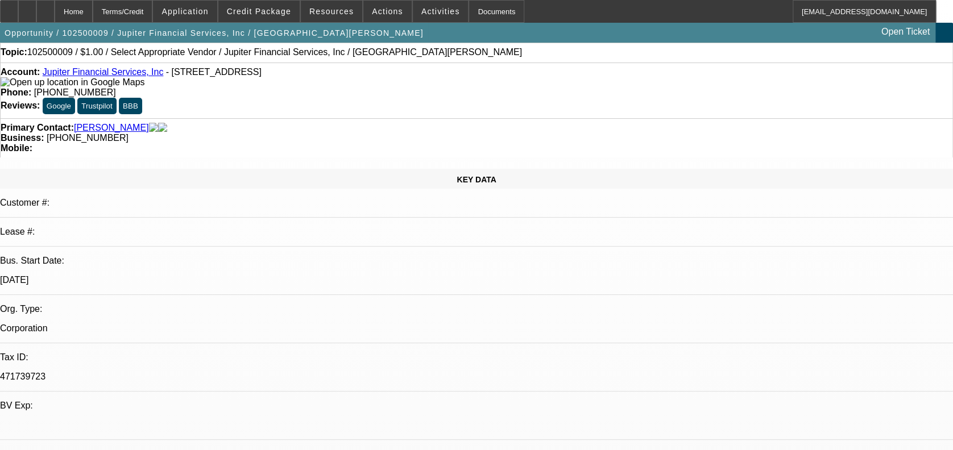
scroll to position [0, 0]
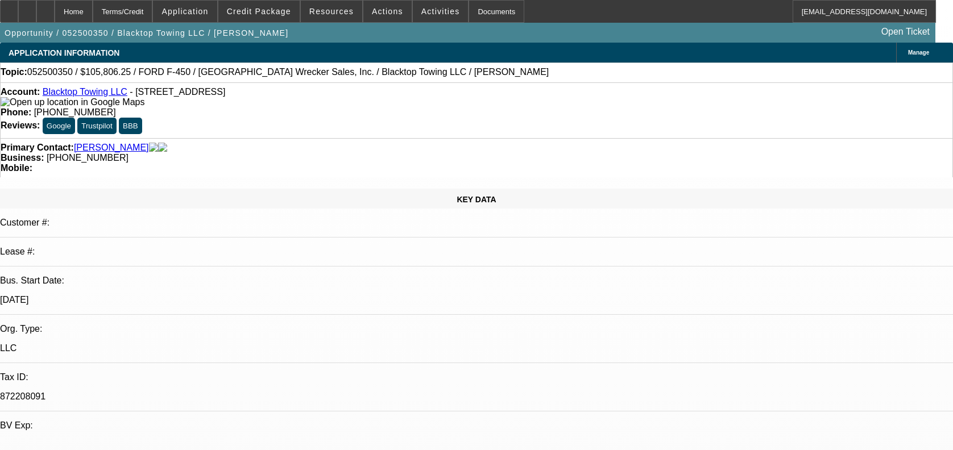
select select "0"
select select "2"
select select "0"
select select "6"
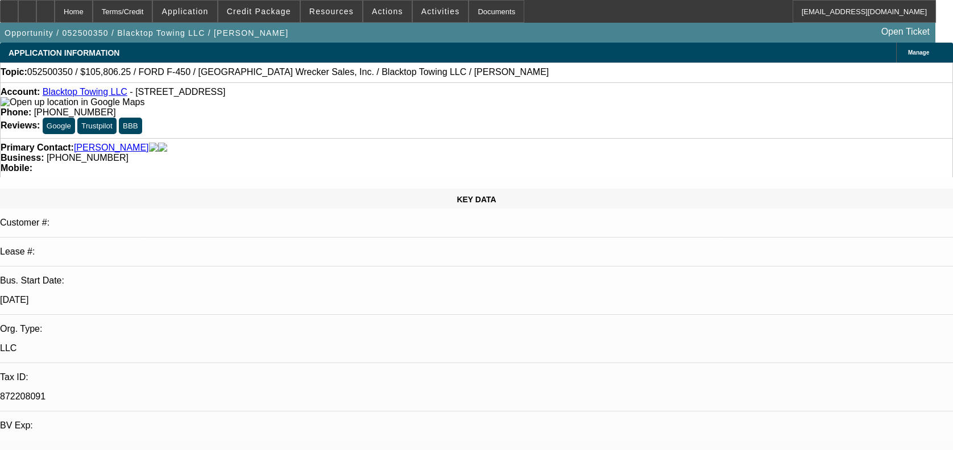
select select "0.1"
select select "2"
select select "0"
select select "6"
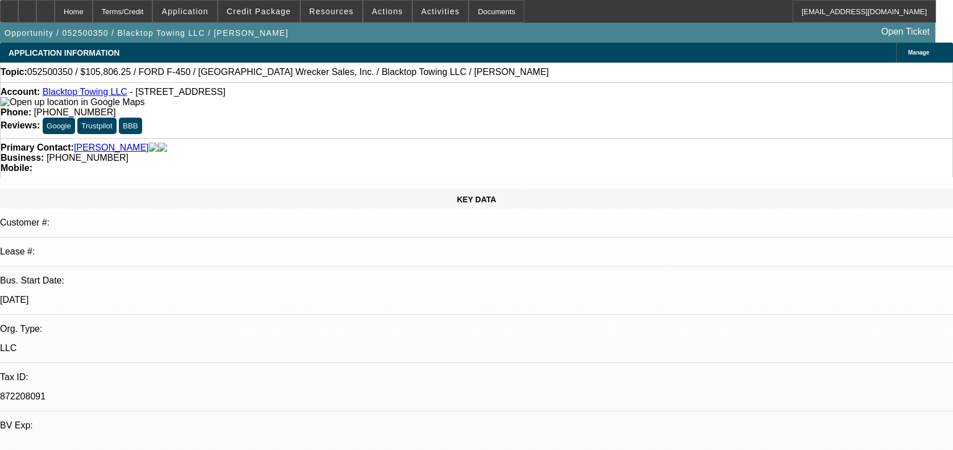
select select "0"
select select "2"
select select "0"
select select "6"
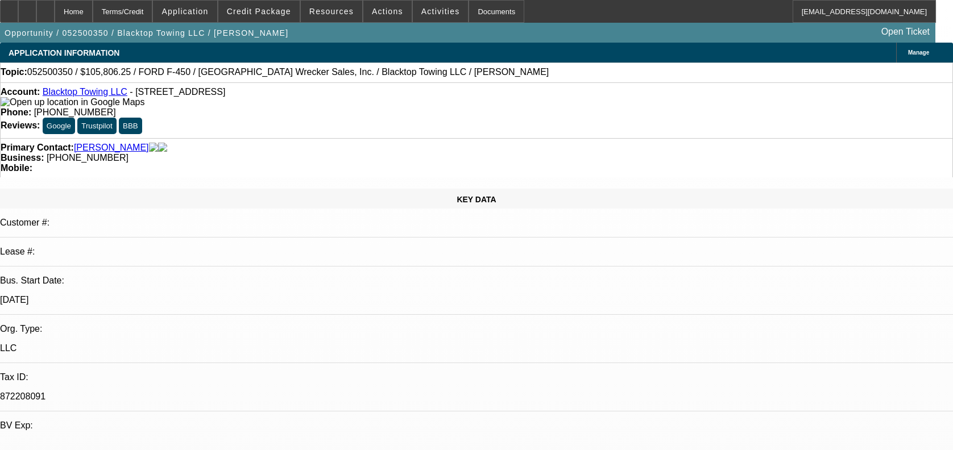
select select "0"
select select "2"
select select "0"
select select "6"
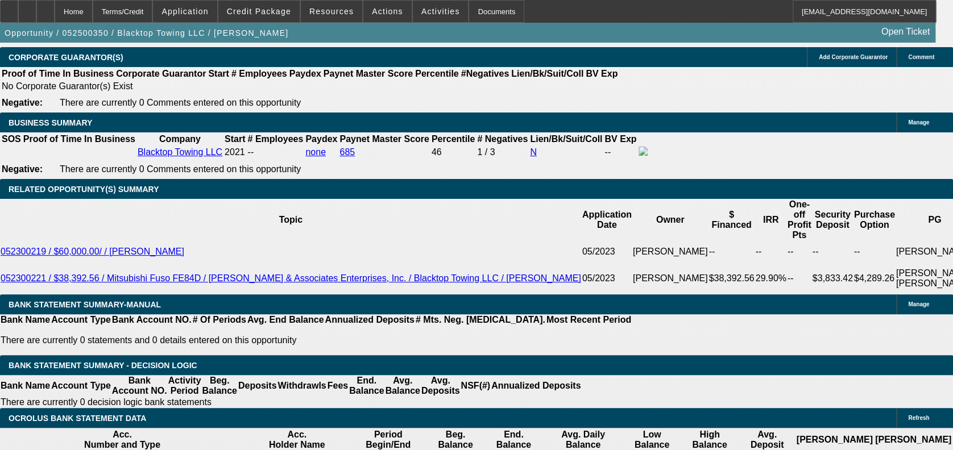
scroll to position [0, 171]
drag, startPoint x: 682, startPoint y: 317, endPoint x: 694, endPoint y: 328, distance: 16.5
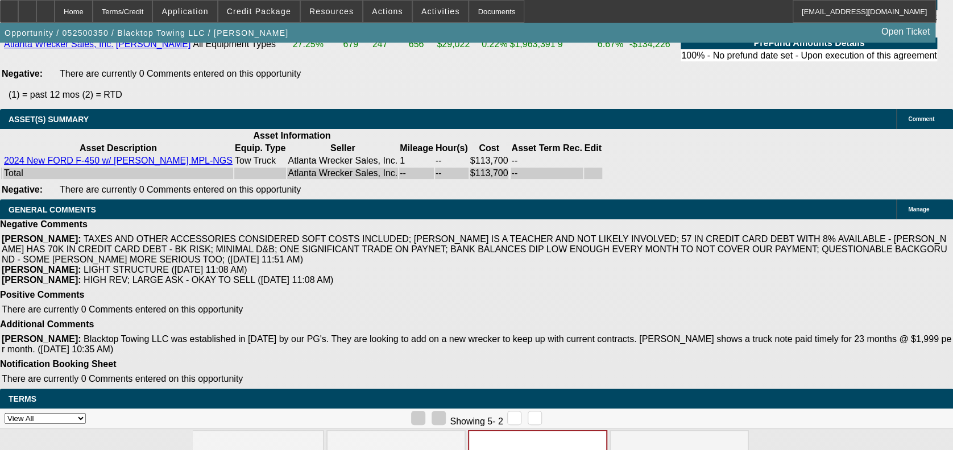
scroll to position [2398, 0]
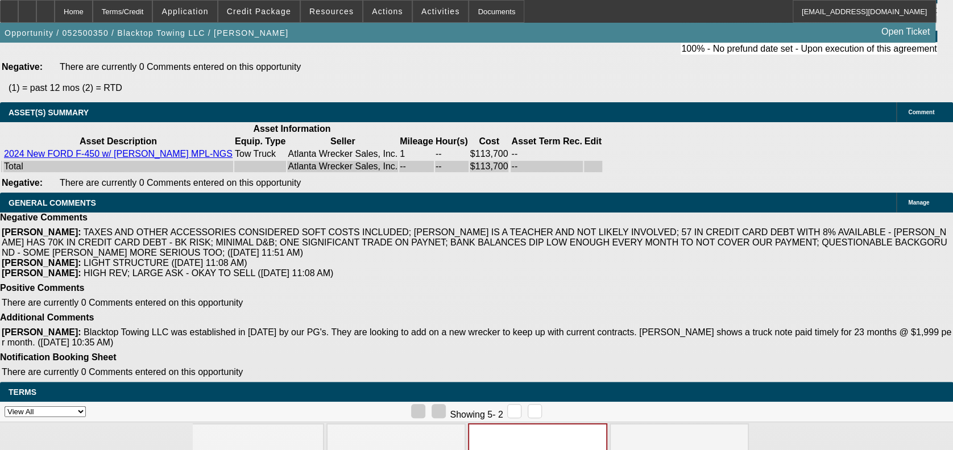
drag, startPoint x: 928, startPoint y: 397, endPoint x: 963, endPoint y: 235, distance: 165.9
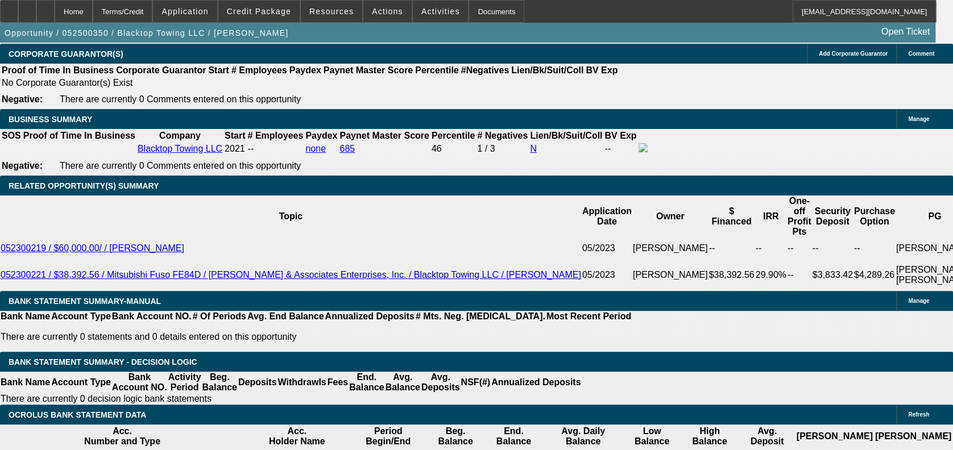
scroll to position [1735, 0]
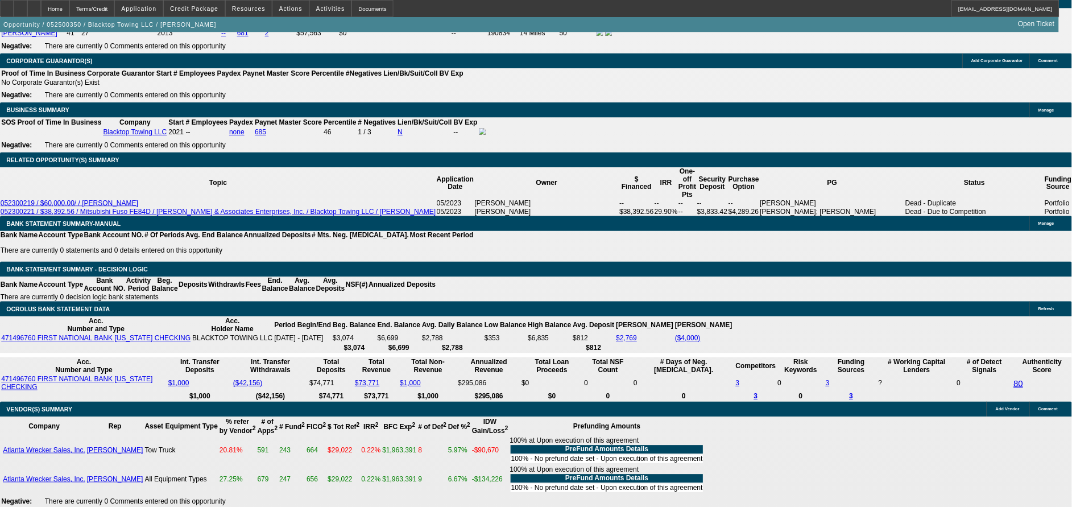
scroll to position [0, 135]
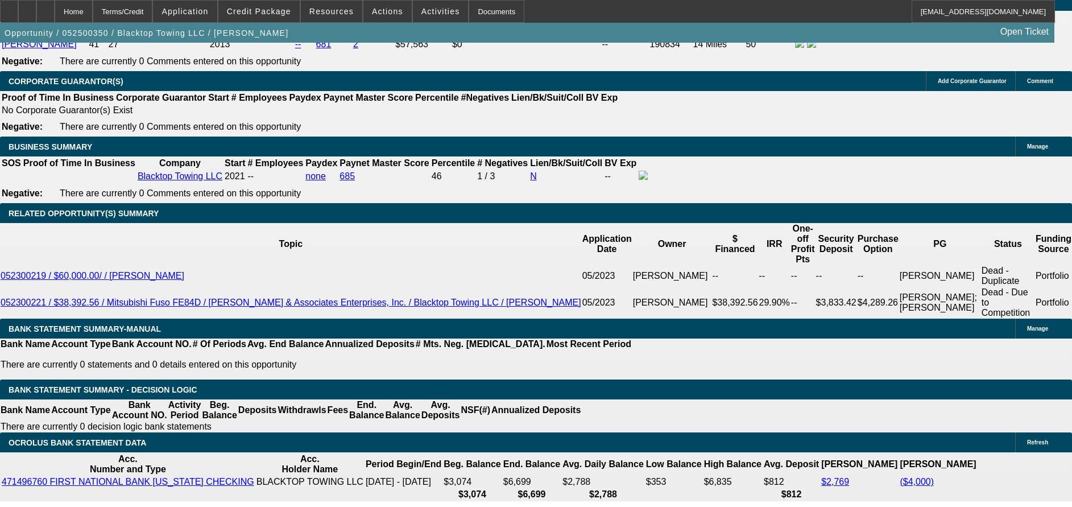
type input "approval"
drag, startPoint x: 901, startPoint y: 159, endPoint x: 896, endPoint y: 177, distance: 18.9
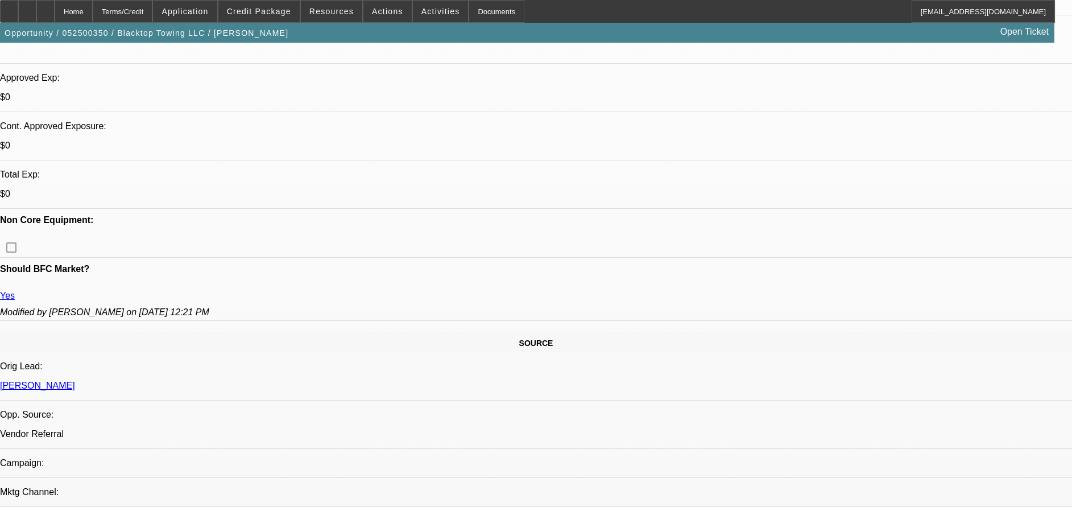
scroll to position [403, 0]
